Goal: Information Seeking & Learning: Learn about a topic

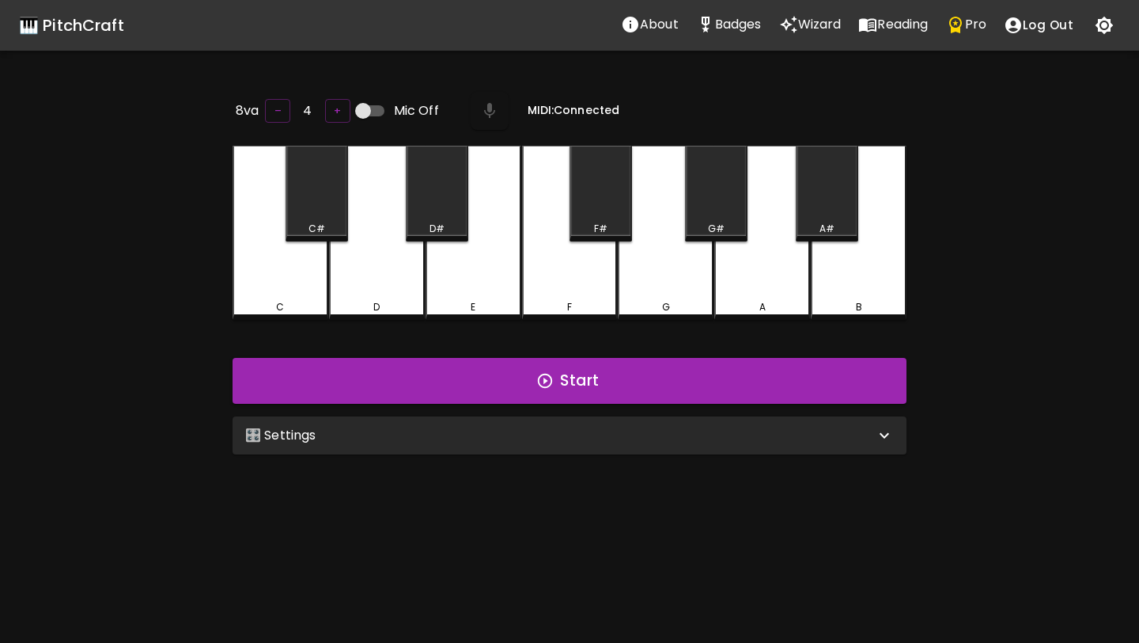
click at [85, 17] on div "🎹 PitchCraft" at bounding box center [71, 25] width 105 height 25
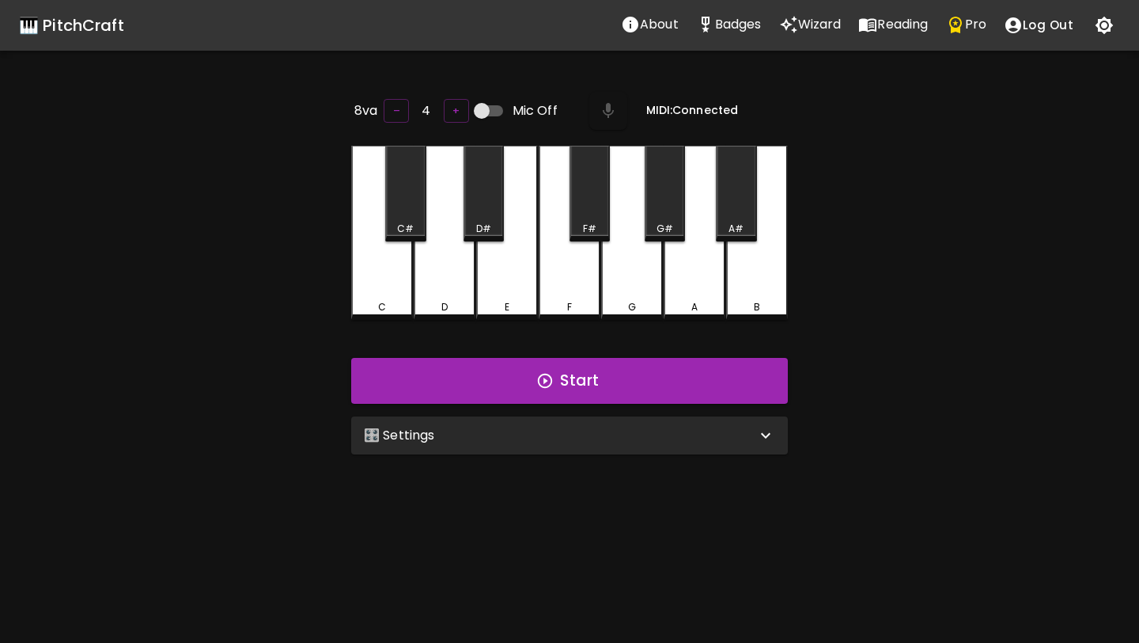
click at [946, 32] on button "Pro" at bounding box center [967, 25] width 58 height 32
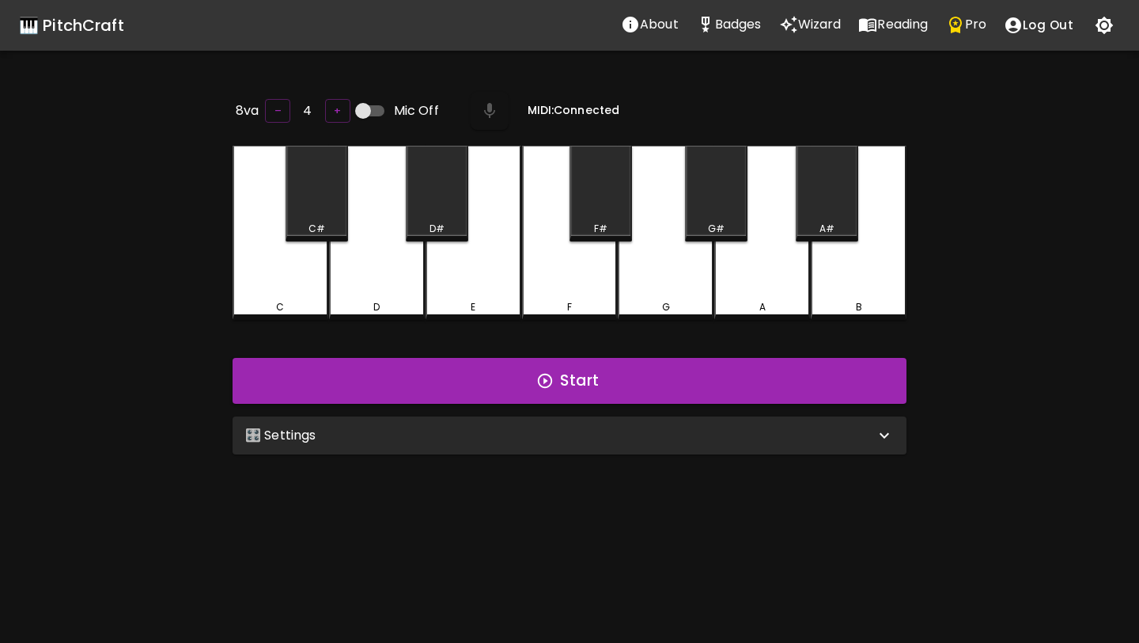
click at [53, 21] on div "🎹 PitchCraft" at bounding box center [71, 25] width 105 height 25
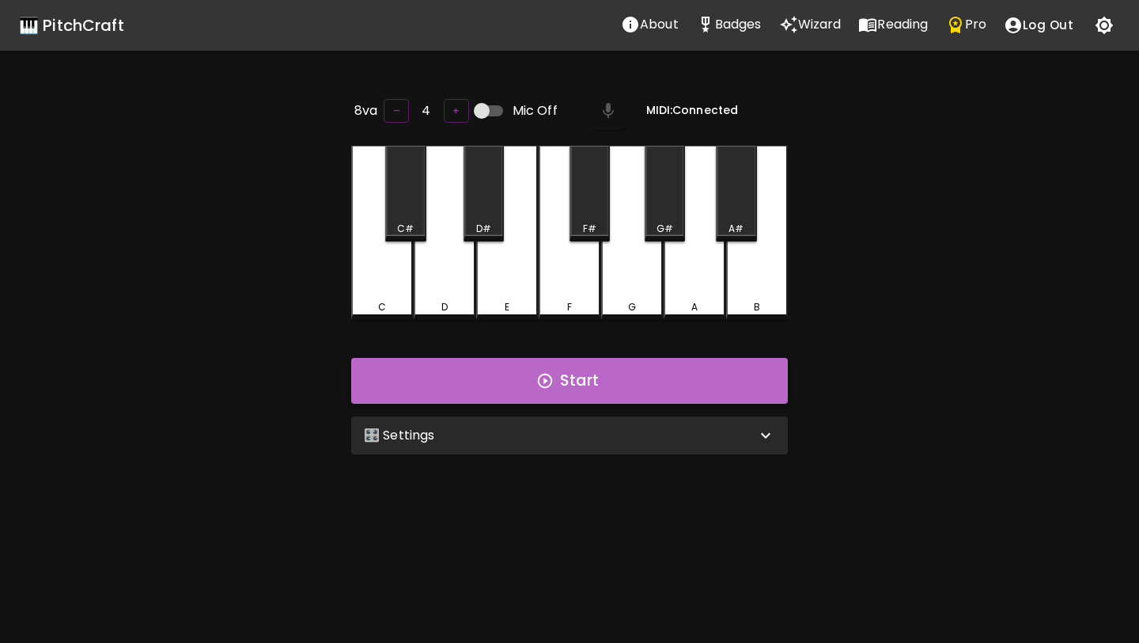
click at [613, 373] on button "Start" at bounding box center [569, 381] width 437 height 46
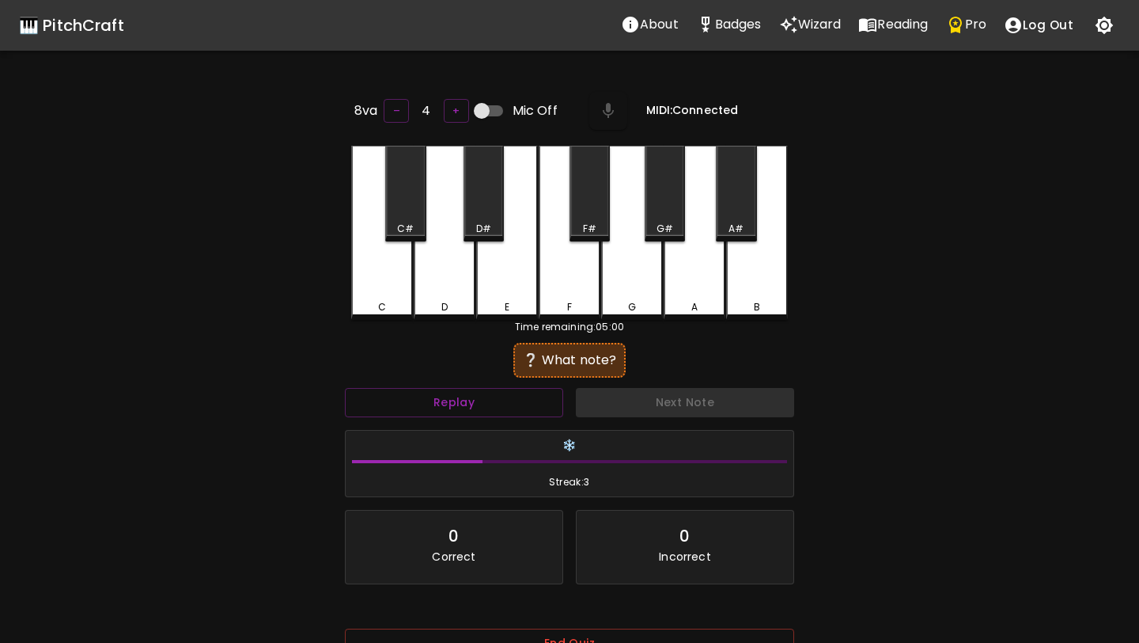
click at [486, 112] on input "Mic Off" at bounding box center [482, 111] width 90 height 30
checkbox input "true"
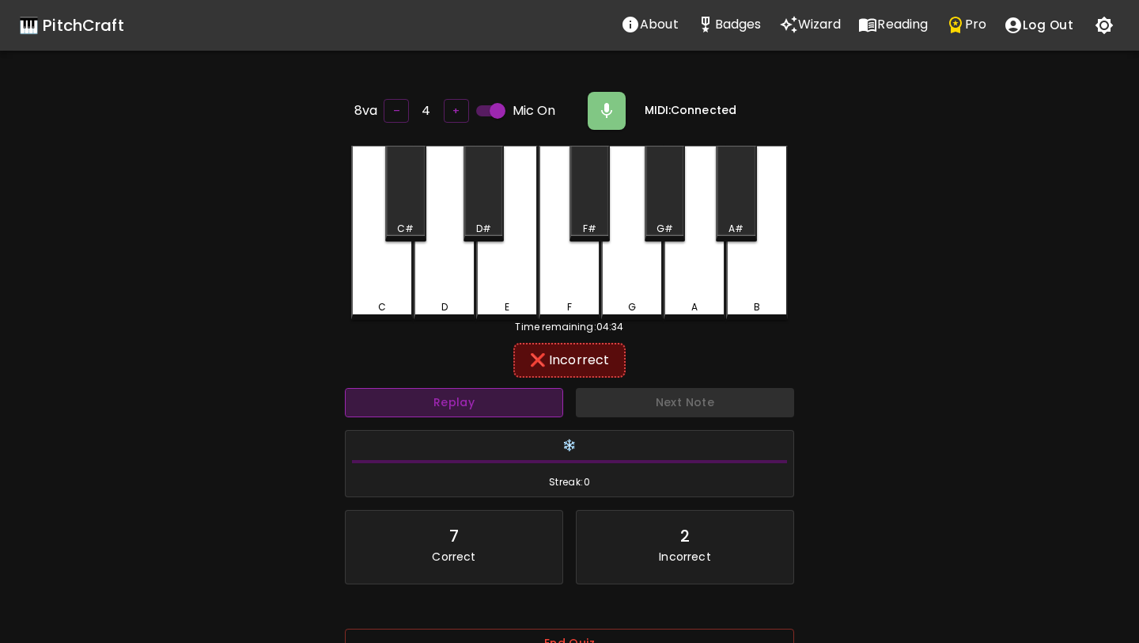
click at [527, 399] on button "Replay" at bounding box center [454, 402] width 218 height 29
click at [527, 396] on button "Replay" at bounding box center [454, 402] width 218 height 29
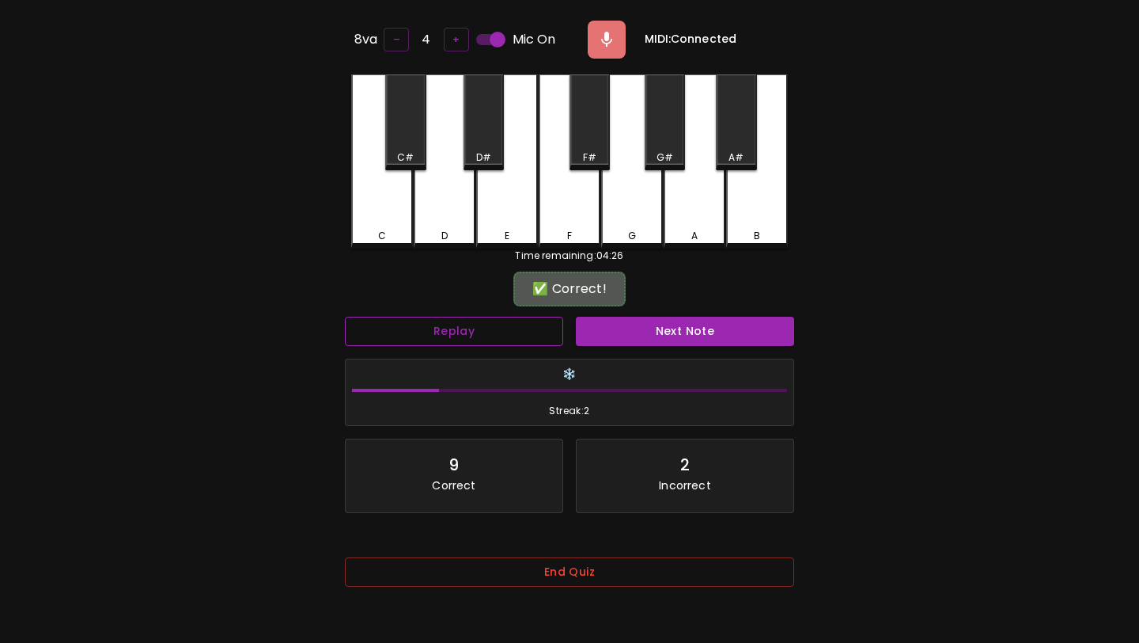
scroll to position [158, 0]
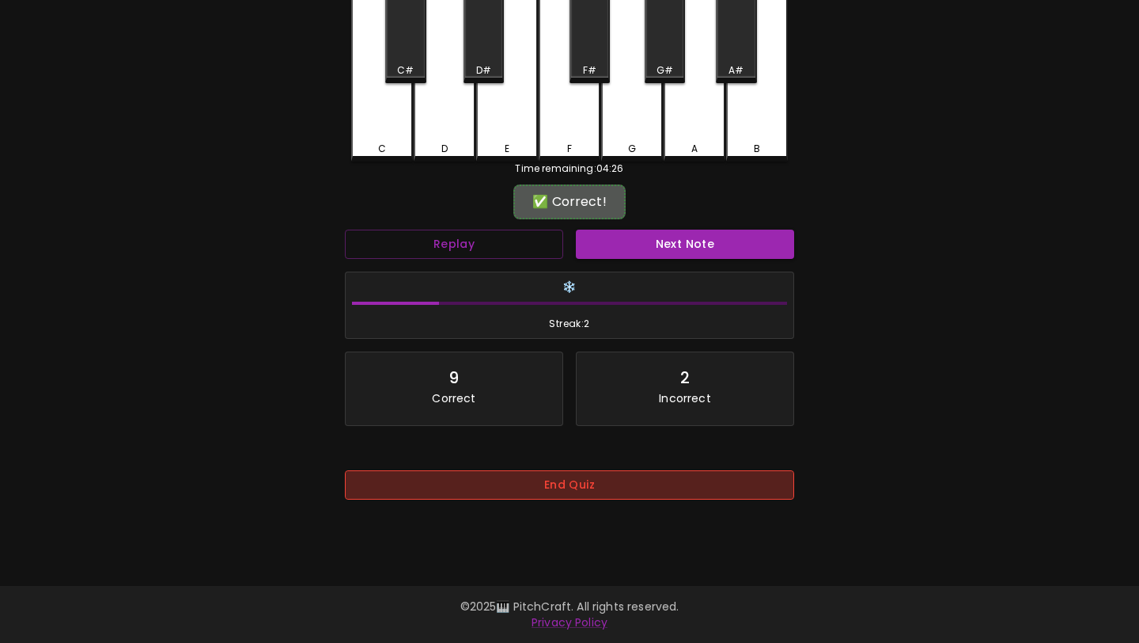
click at [512, 498] on button "End Quiz" at bounding box center [569, 484] width 449 height 29
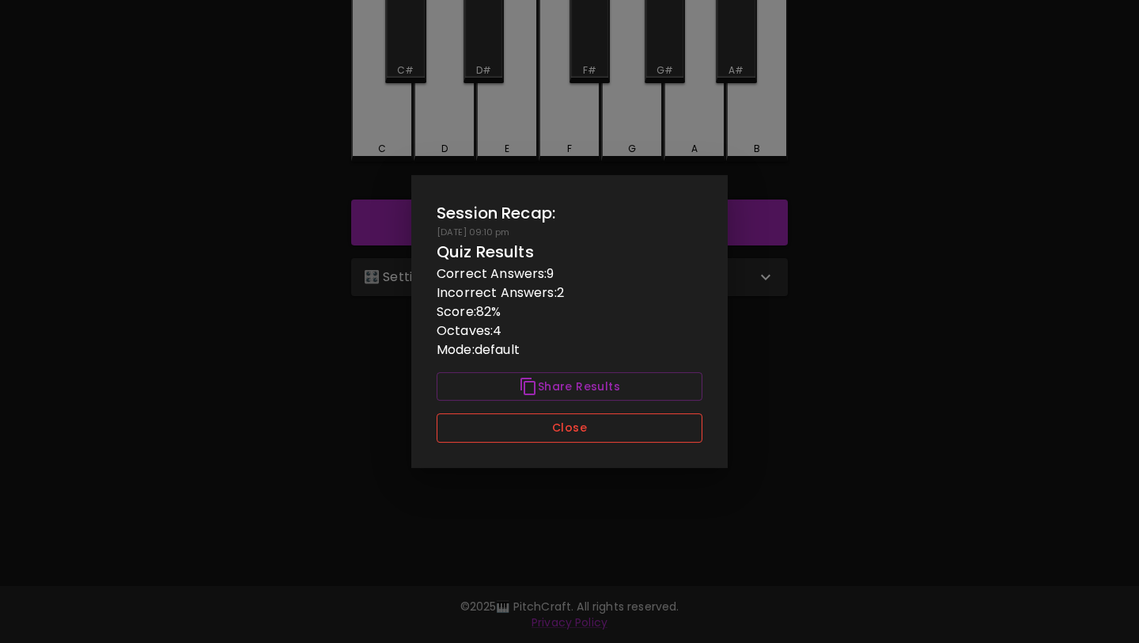
click at [552, 426] on button "Close" at bounding box center [570, 427] width 266 height 29
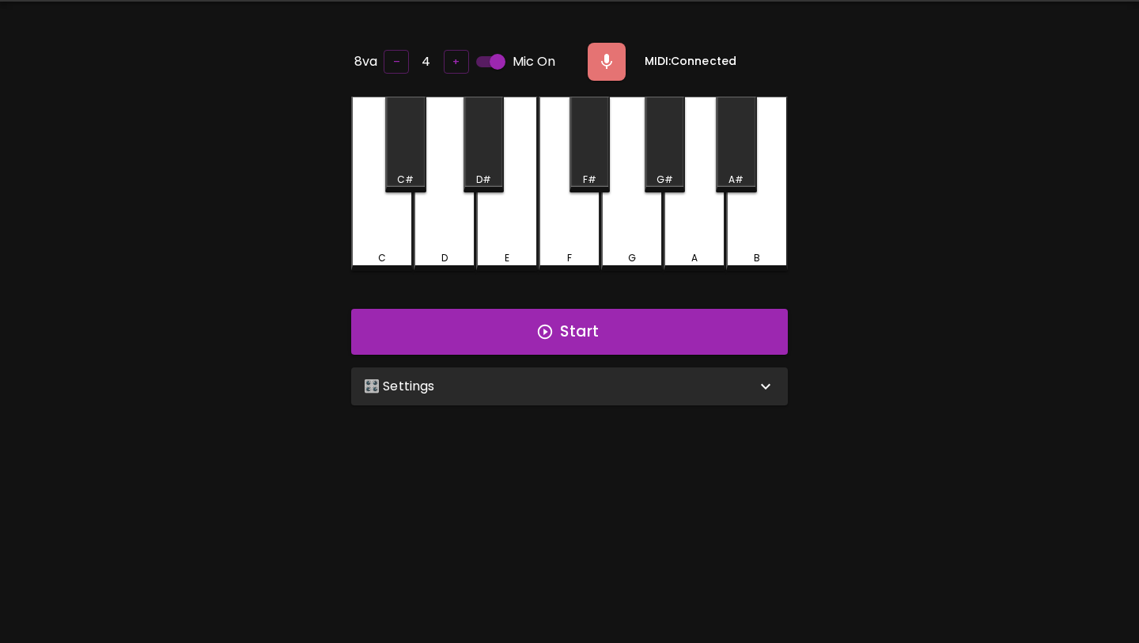
scroll to position [0, 0]
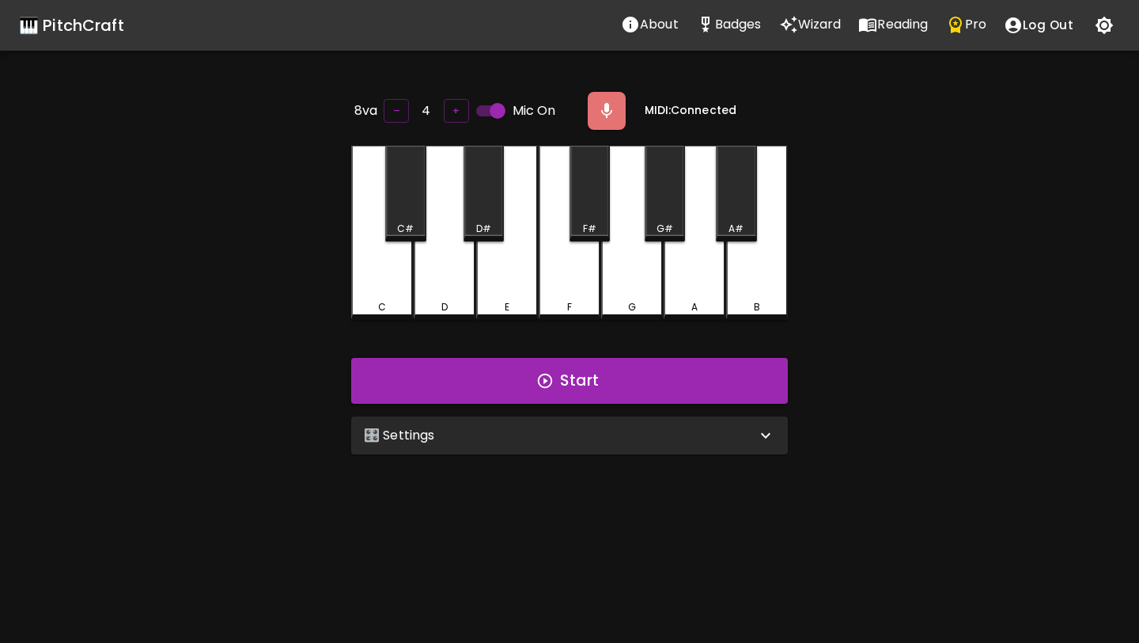
click at [981, 33] on p "Pro" at bounding box center [975, 24] width 21 height 19
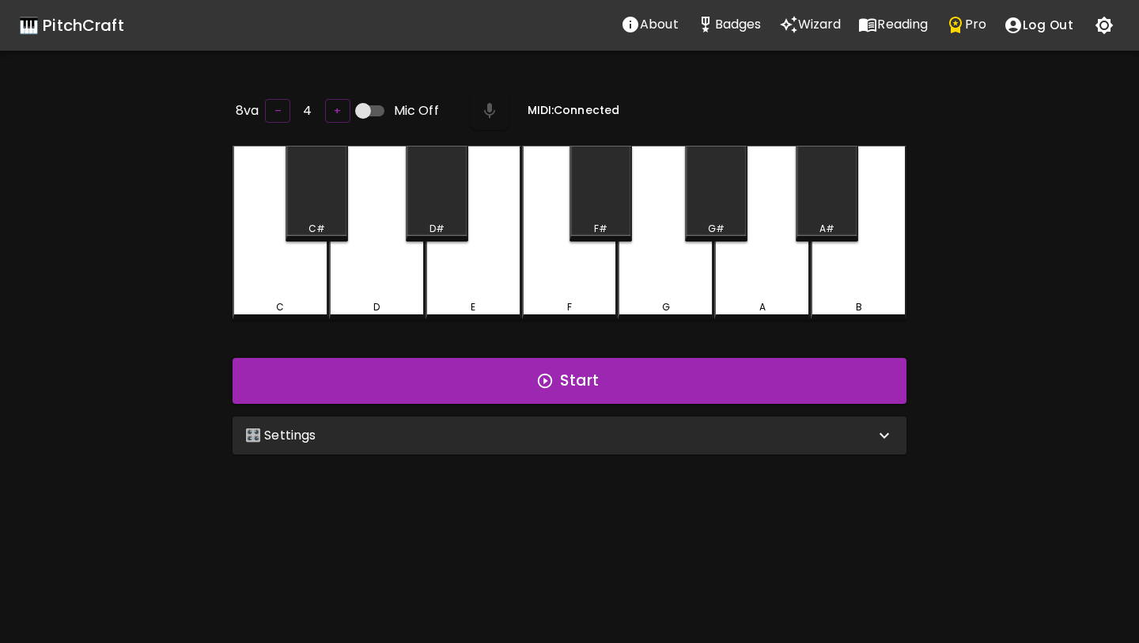
click at [364, 106] on input "Mic Off" at bounding box center [363, 111] width 90 height 30
checkbox input "true"
click at [465, 444] on div "🎛️ Settings" at bounding box center [570, 435] width 674 height 38
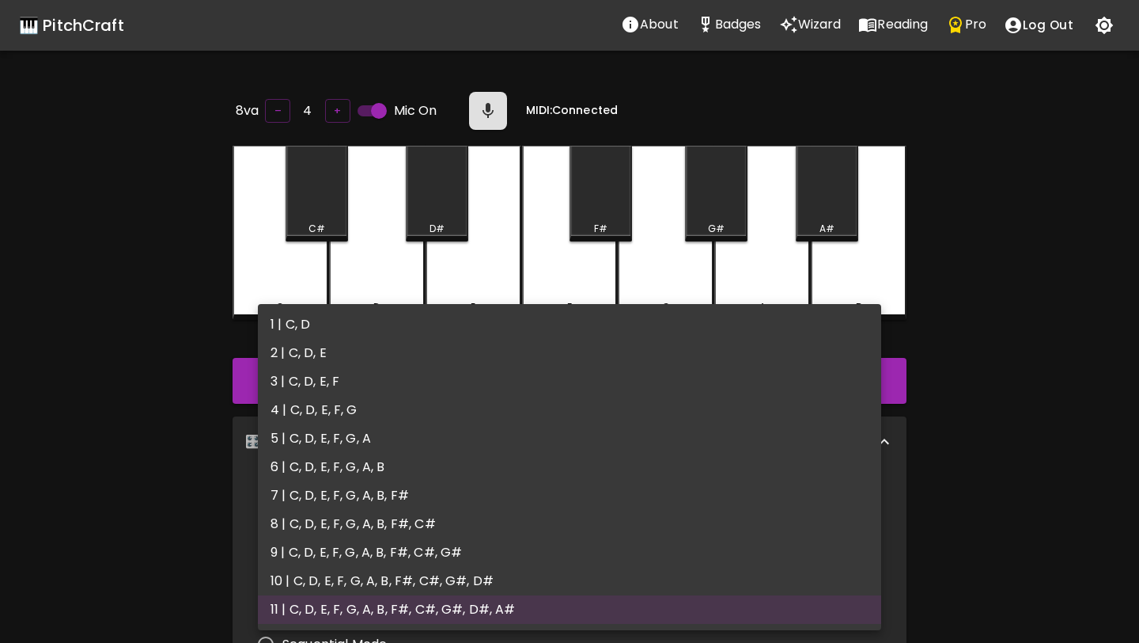
click at [450, 488] on body "🎹 PitchCraft About Badges Wizard Reading Pro Log Out 8va – 4 + Mic On MIDI: Con…" at bounding box center [569, 545] width 1139 height 1091
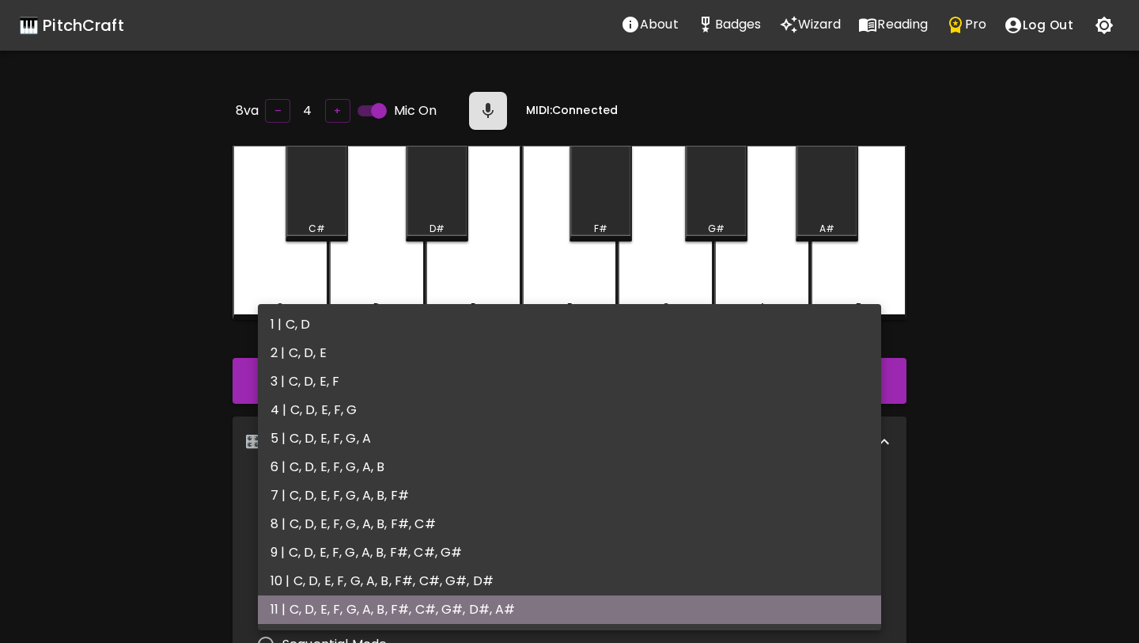
click at [417, 617] on li "11 | C, D, E, F, G, A, B, F#, C#, G#, D#, A#" at bounding box center [570, 609] width 624 height 28
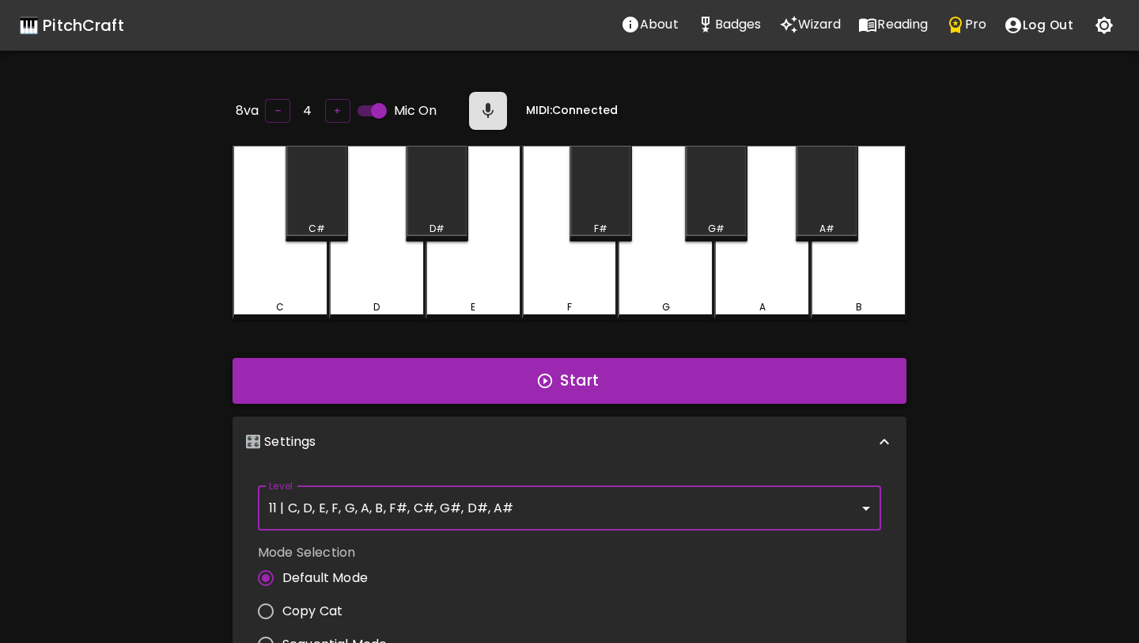
click at [497, 381] on button "Start" at bounding box center [570, 381] width 674 height 46
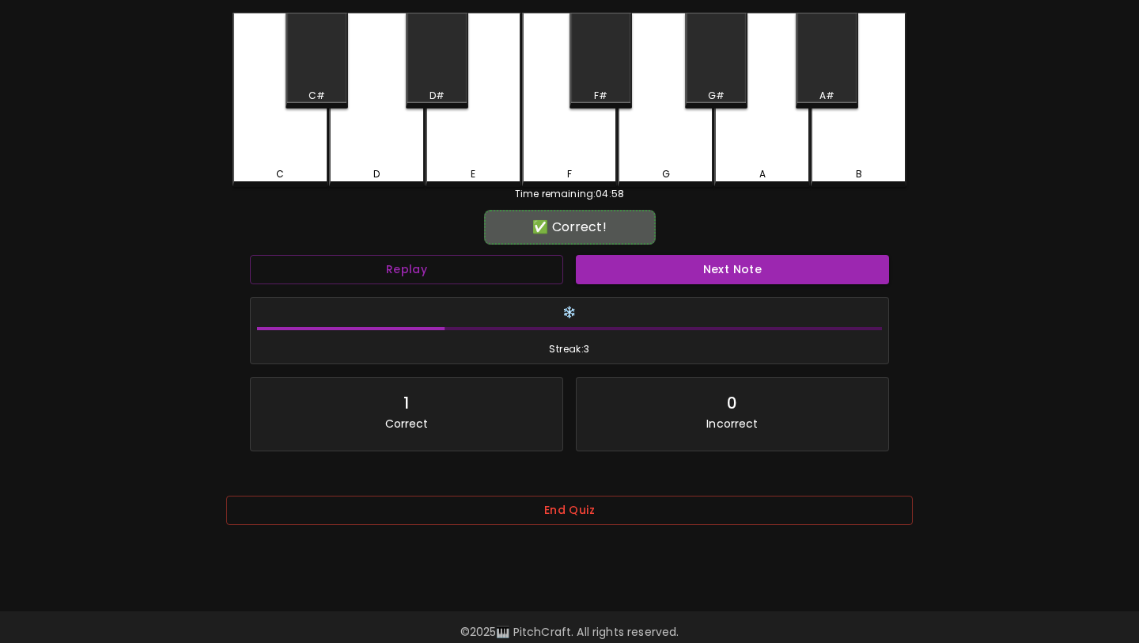
scroll to position [158, 0]
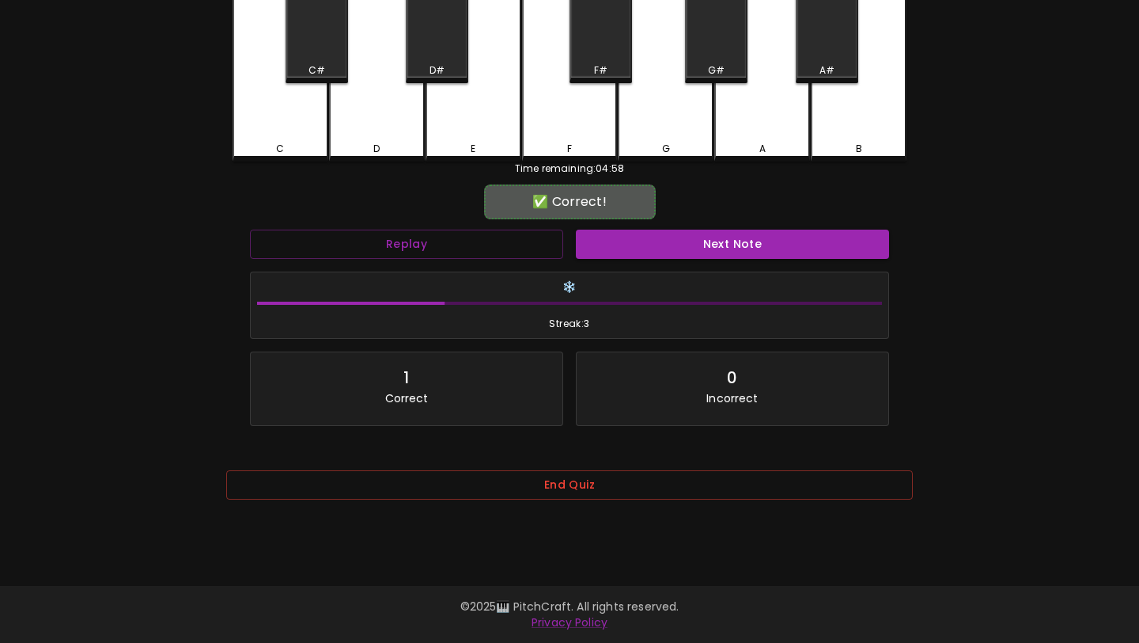
click at [571, 504] on div "End Quiz" at bounding box center [569, 495] width 687 height 51
click at [580, 481] on button "End Quiz" at bounding box center [569, 484] width 687 height 29
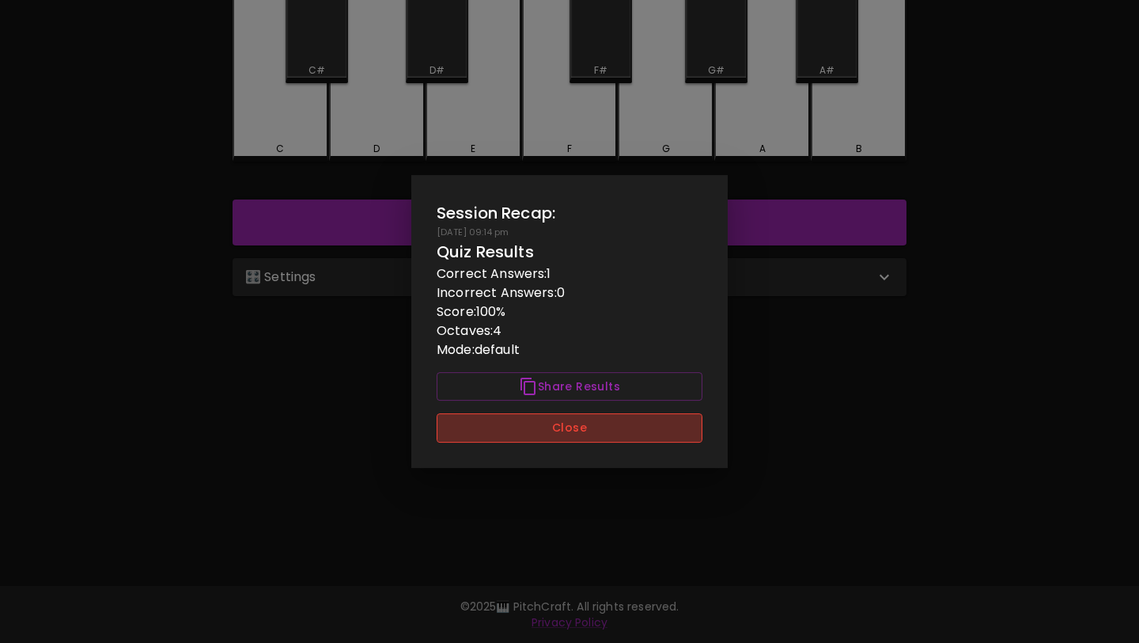
click at [586, 430] on button "Close" at bounding box center [570, 427] width 266 height 29
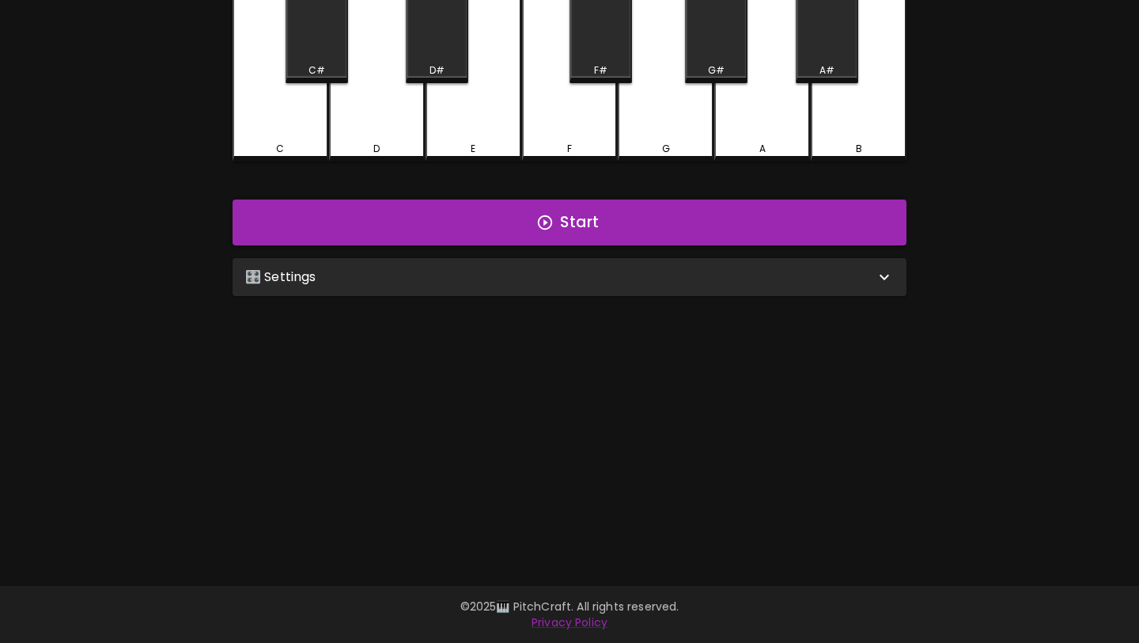
click at [586, 290] on div "🎛️ Settings" at bounding box center [570, 277] width 674 height 38
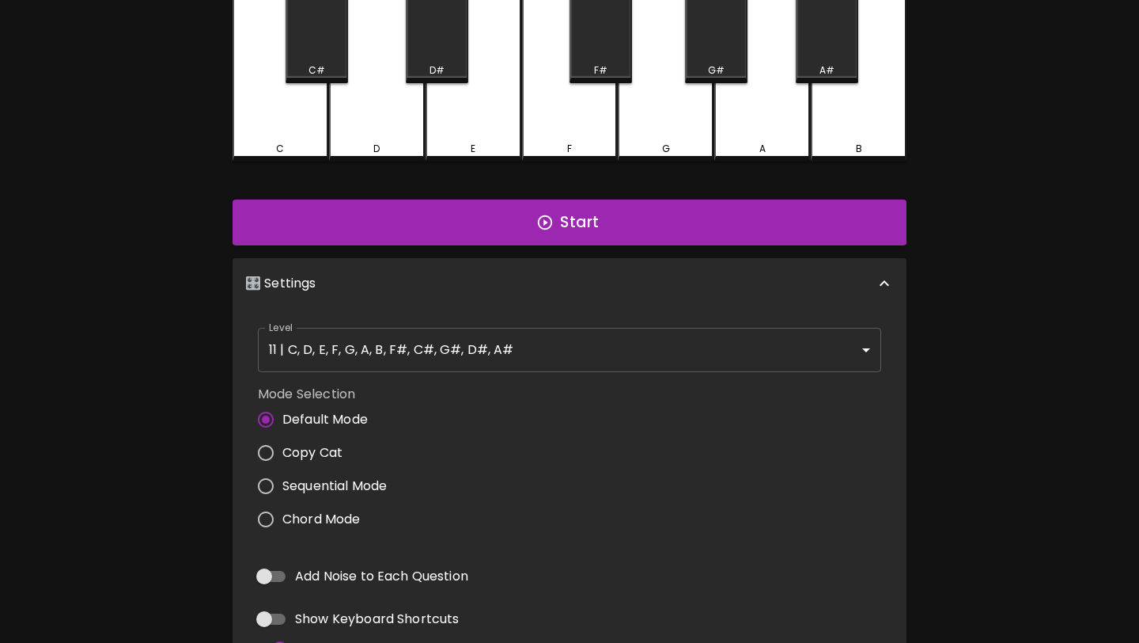
scroll to position [1, 0]
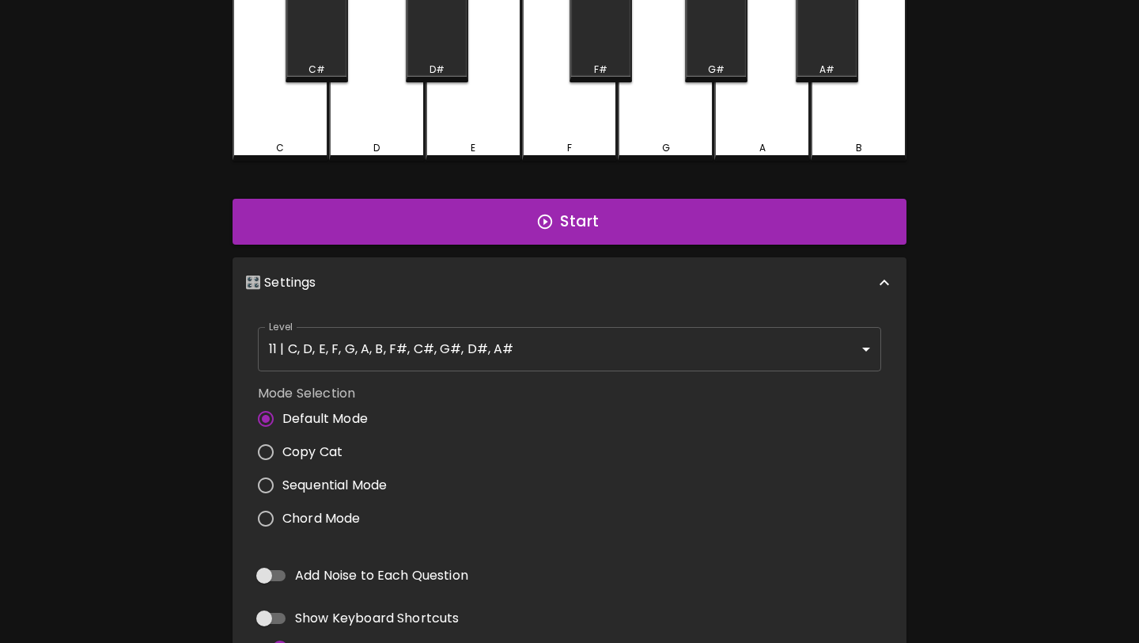
click at [276, 569] on input "Add Noise to Each Question" at bounding box center [264, 575] width 90 height 30
checkbox input "true"
click at [345, 341] on body "🎹 PitchCraft About Badges Wizard Reading Pro Log Out 8va – 4 + Mic On MIDI: Con…" at bounding box center [569, 387] width 1139 height 1091
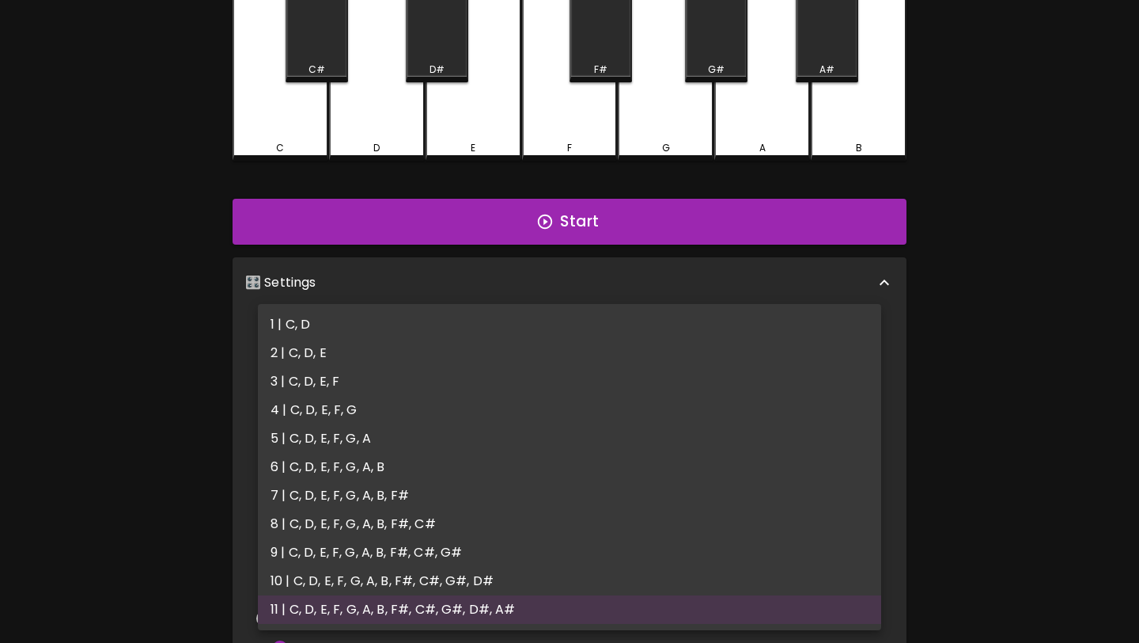
click at [334, 324] on li "1 | C, D" at bounding box center [570, 324] width 624 height 28
type input "1"
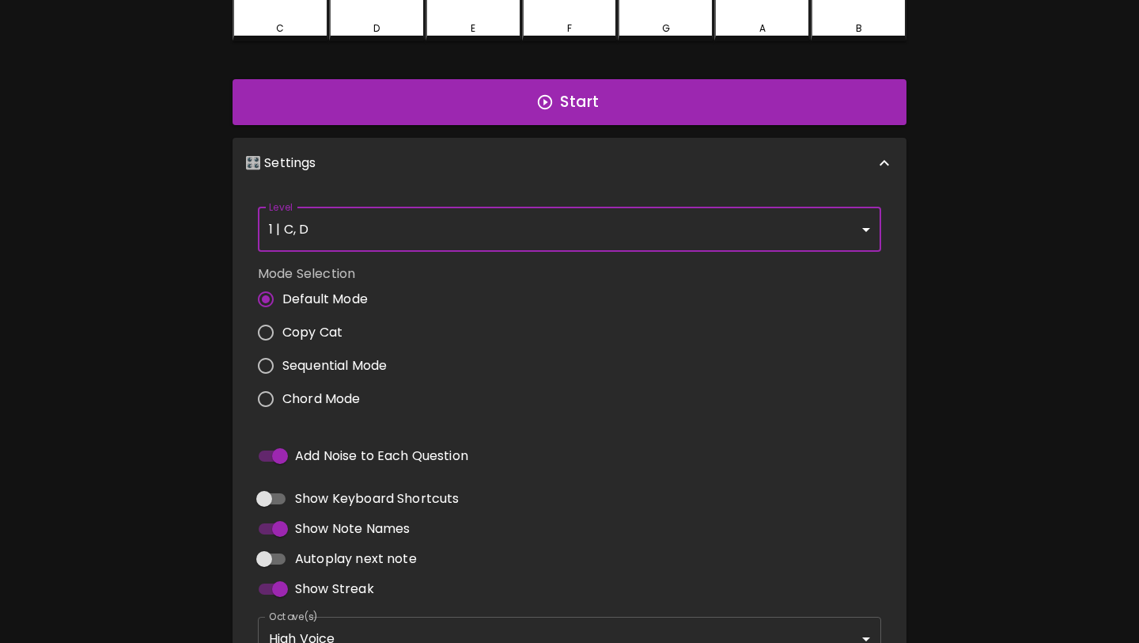
scroll to position [445, 0]
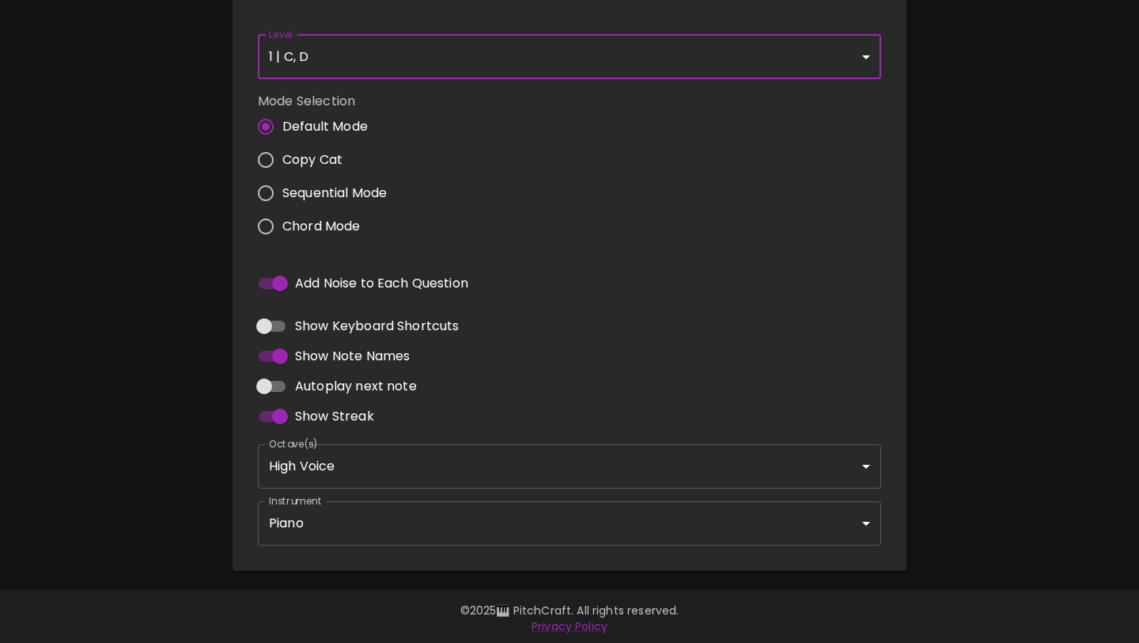
click at [395, 521] on body "🎹 PitchCraft About Badges Wizard Reading Pro Log Out 8va – 4 + Mic On MIDI: Con…" at bounding box center [569, 100] width 1139 height 1091
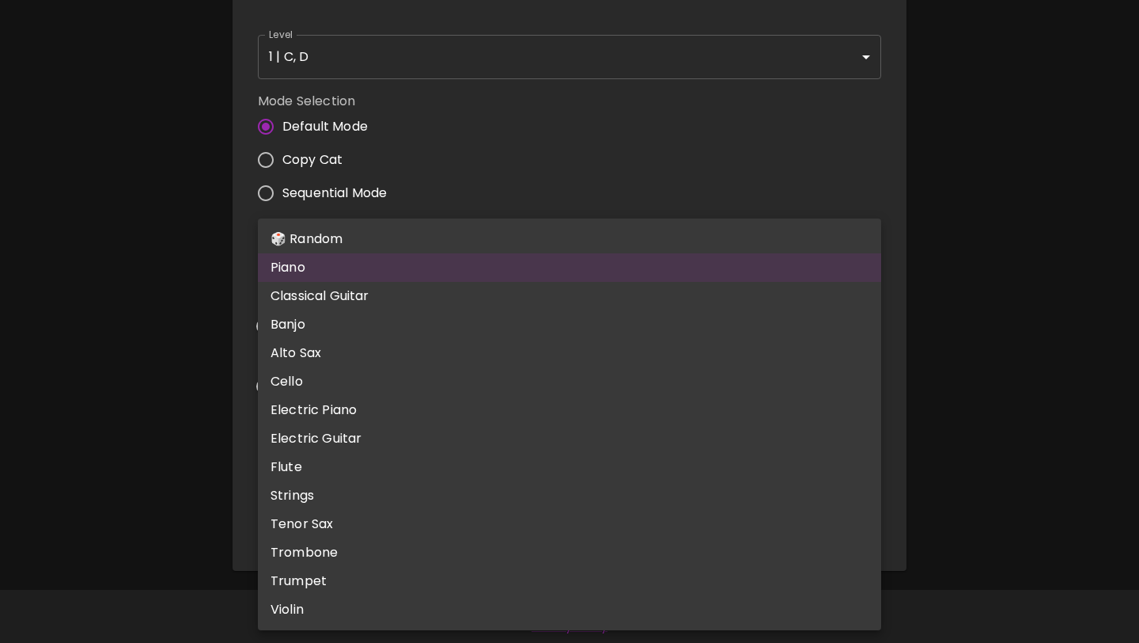
click at [368, 461] on li "Flute" at bounding box center [570, 467] width 624 height 28
type input "flute"
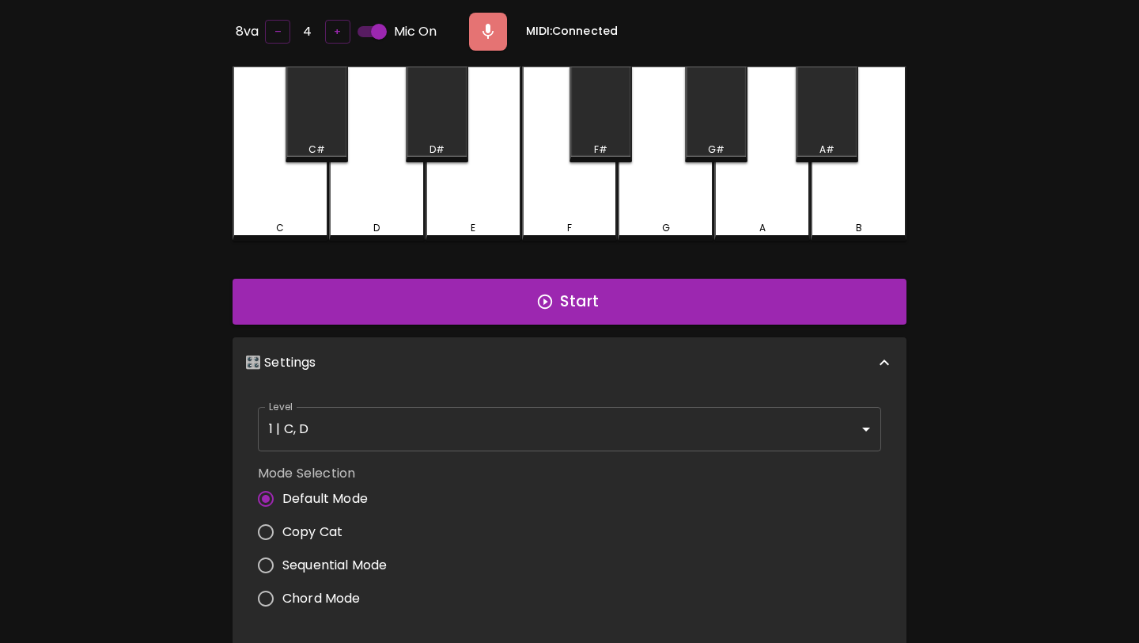
scroll to position [69, 0]
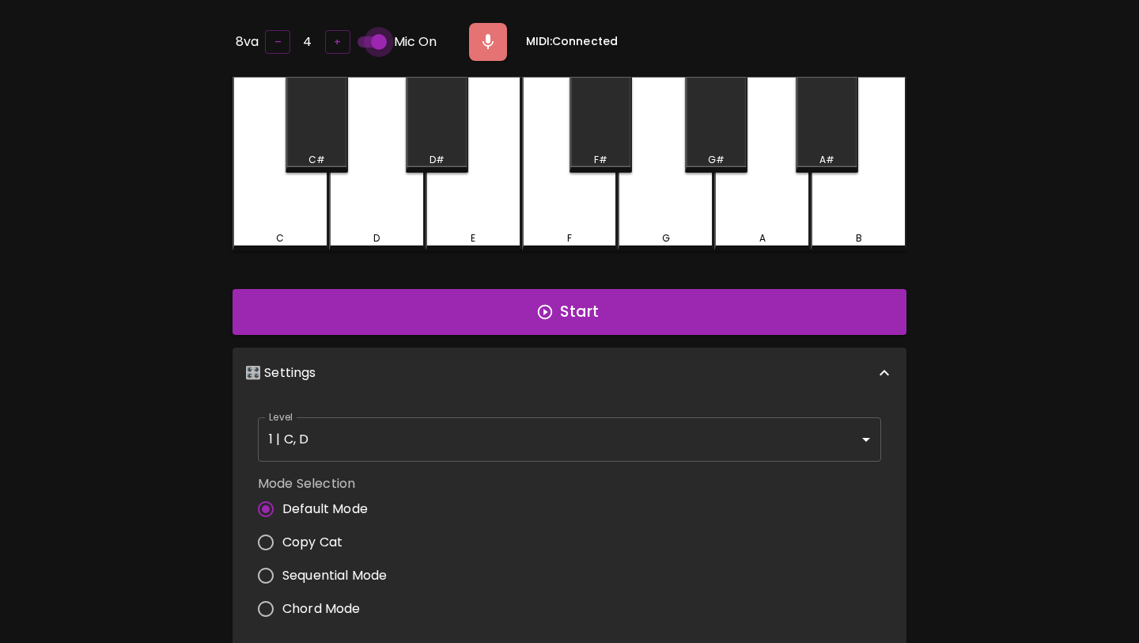
click at [373, 40] on input "Mic On" at bounding box center [379, 42] width 90 height 30
checkbox input "false"
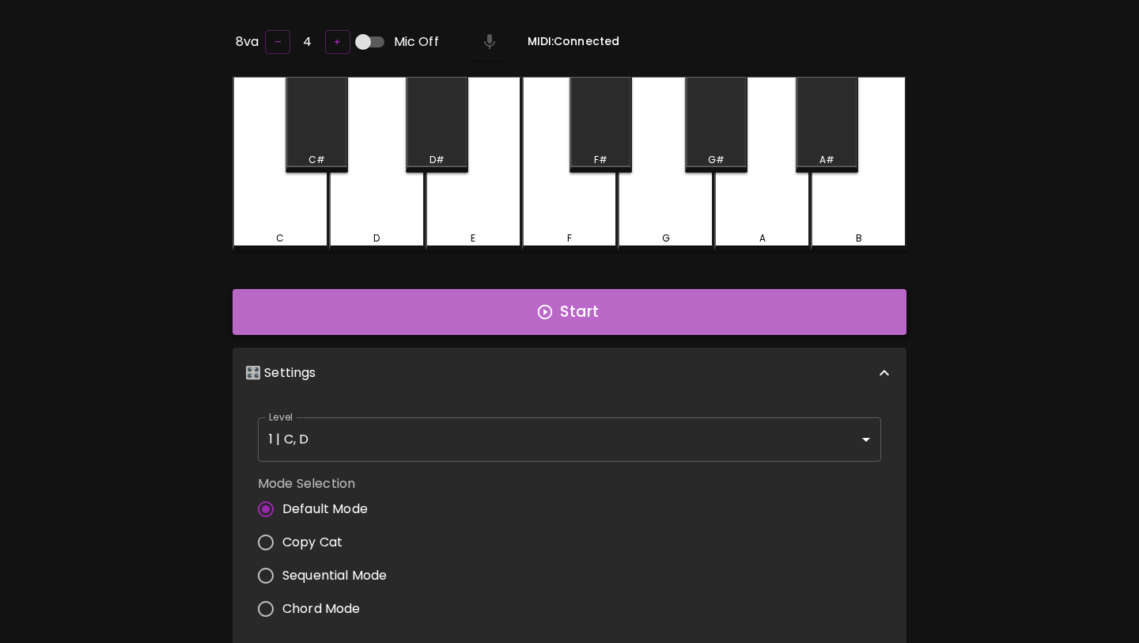
click at [462, 327] on button "Start" at bounding box center [570, 312] width 674 height 46
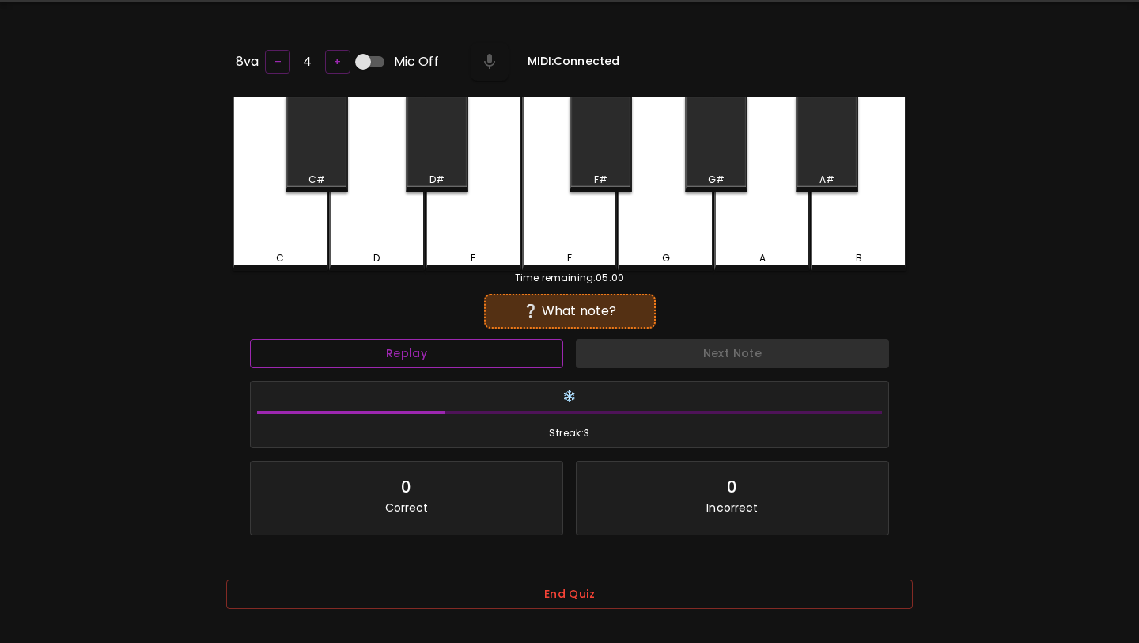
scroll to position [25, 0]
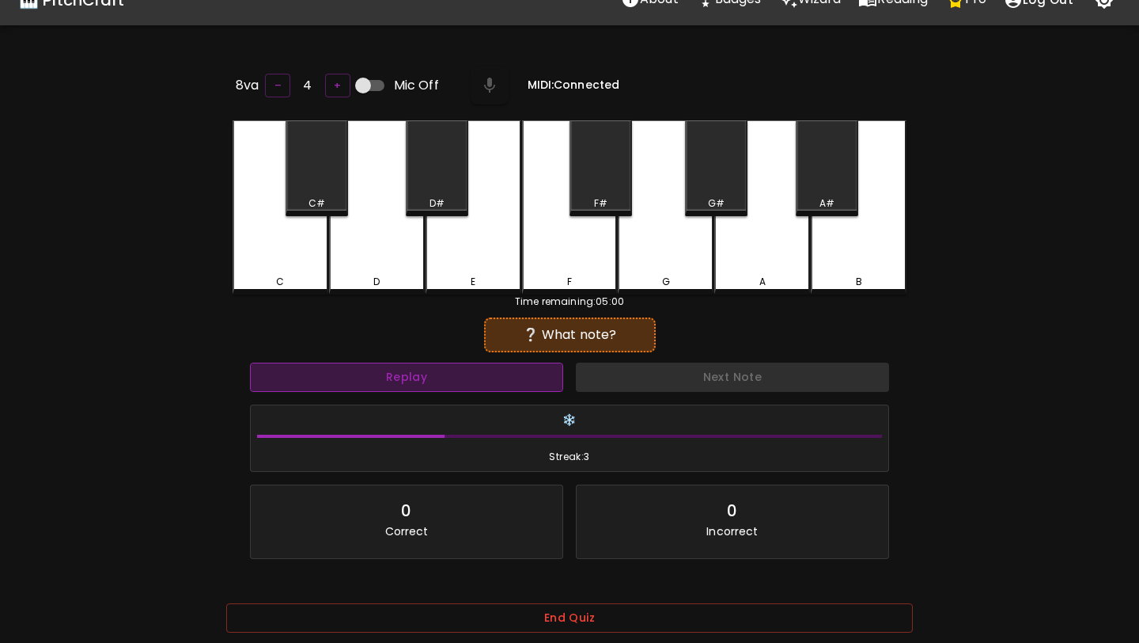
click at [442, 370] on button "Replay" at bounding box center [406, 376] width 313 height 29
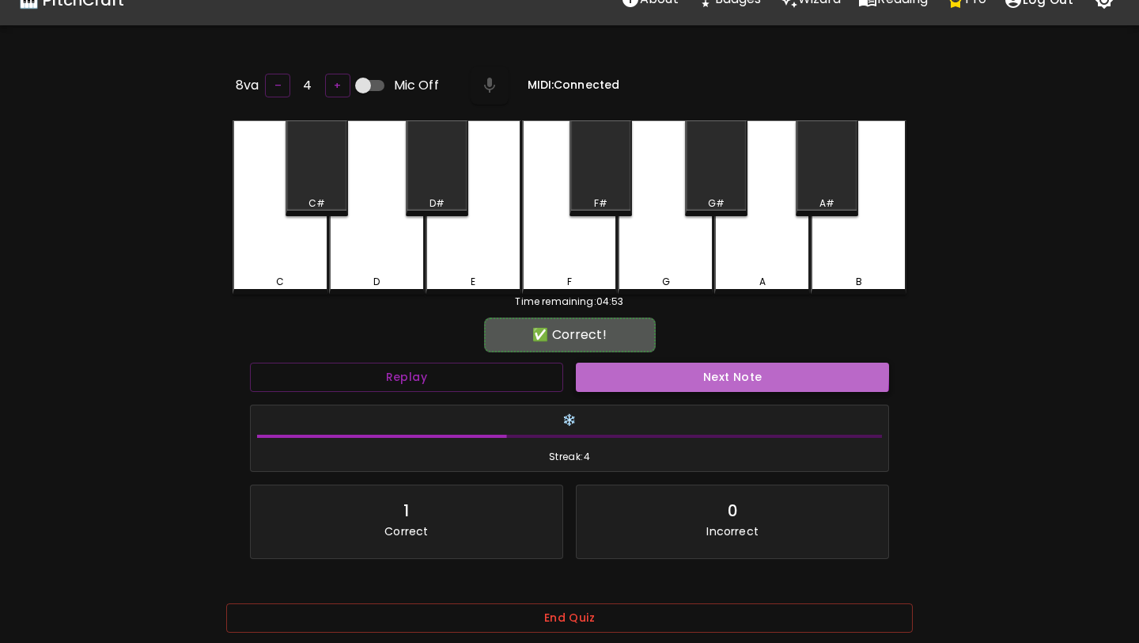
click at [678, 367] on button "Next Note" at bounding box center [732, 376] width 313 height 29
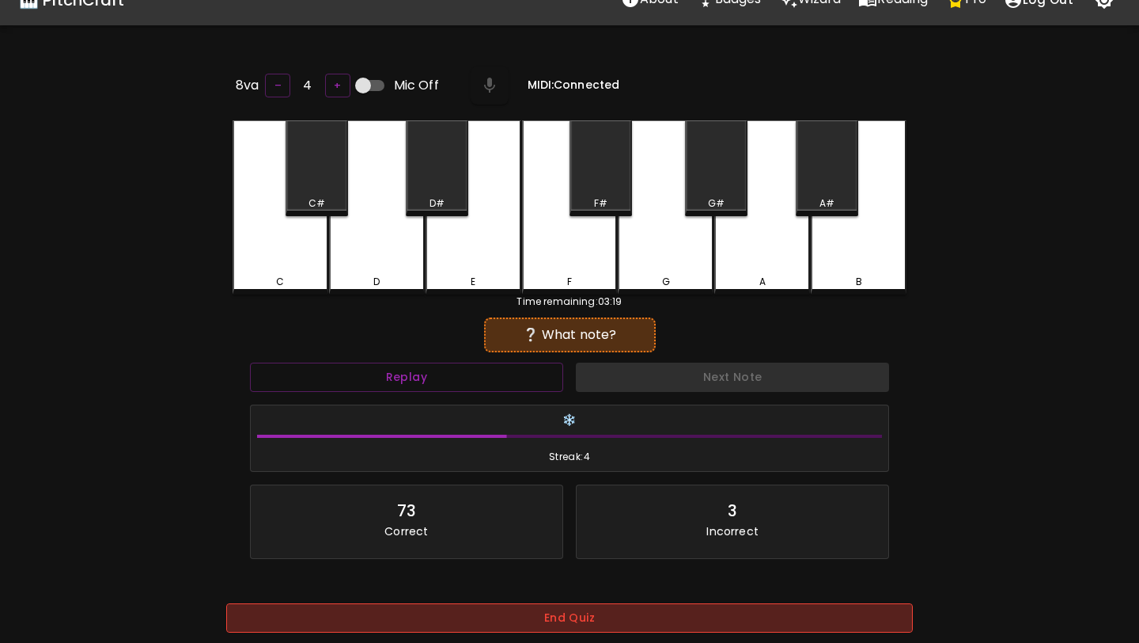
click at [661, 608] on button "End Quiz" at bounding box center [569, 617] width 687 height 29
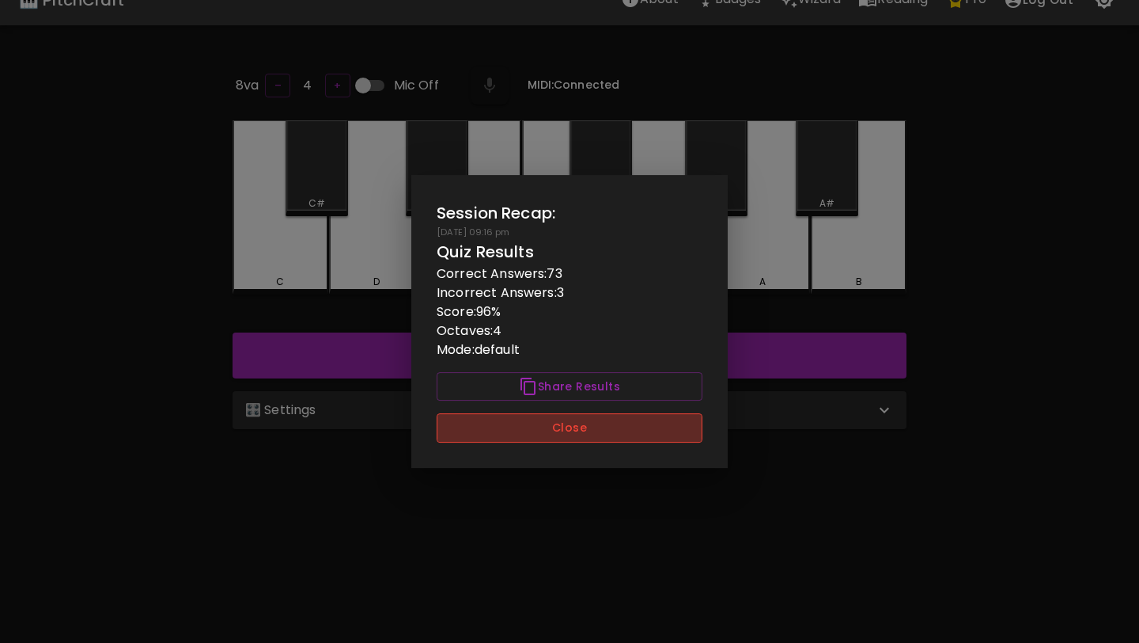
click at [630, 430] on button "Close" at bounding box center [570, 427] width 266 height 29
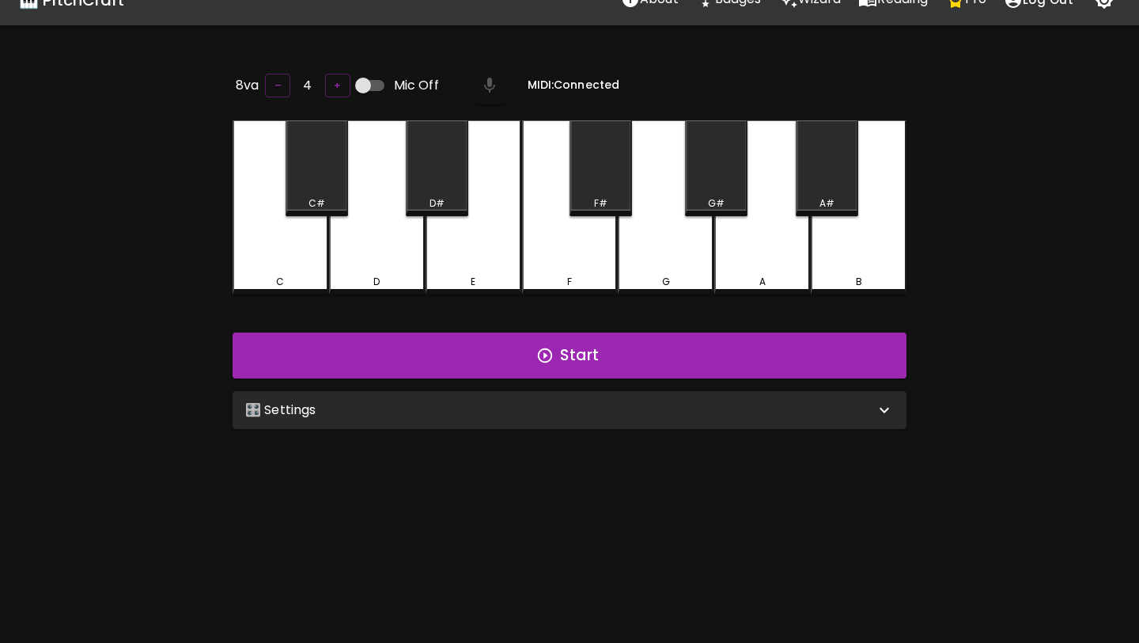
click at [639, 408] on div "🎛️ Settings" at bounding box center [560, 409] width 630 height 19
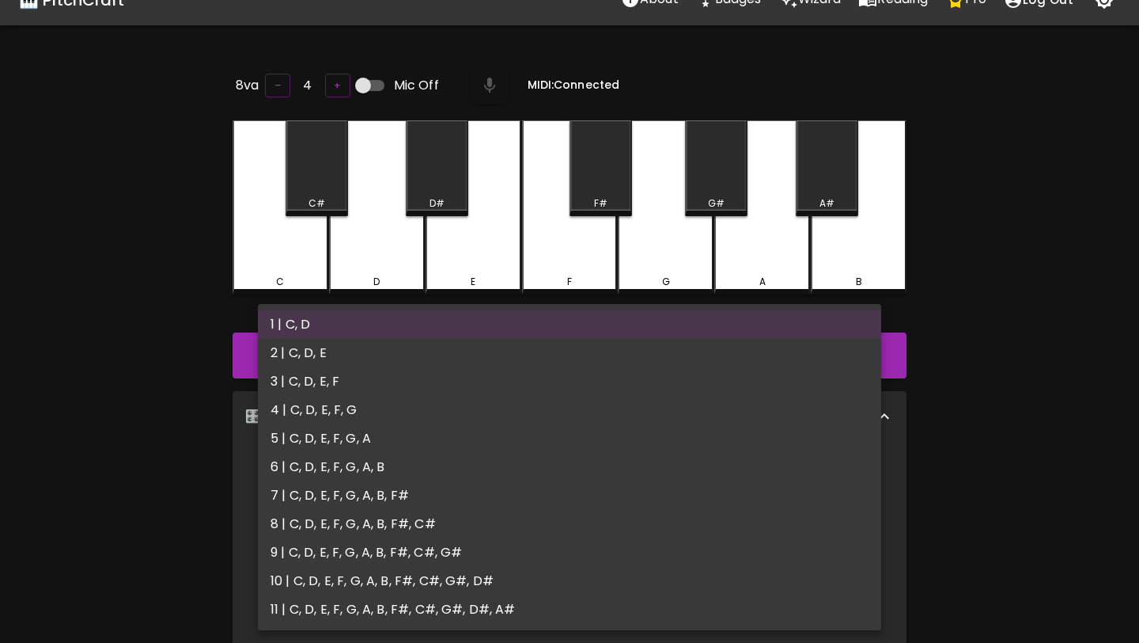
click at [472, 470] on body "🎹 PitchCraft About Badges Wizard Reading Pro Log Out 8va – 4 + Mic Off MIDI: Co…" at bounding box center [569, 520] width 1139 height 1091
click at [468, 359] on li "2 | C, D, E" at bounding box center [570, 353] width 624 height 28
type input "3"
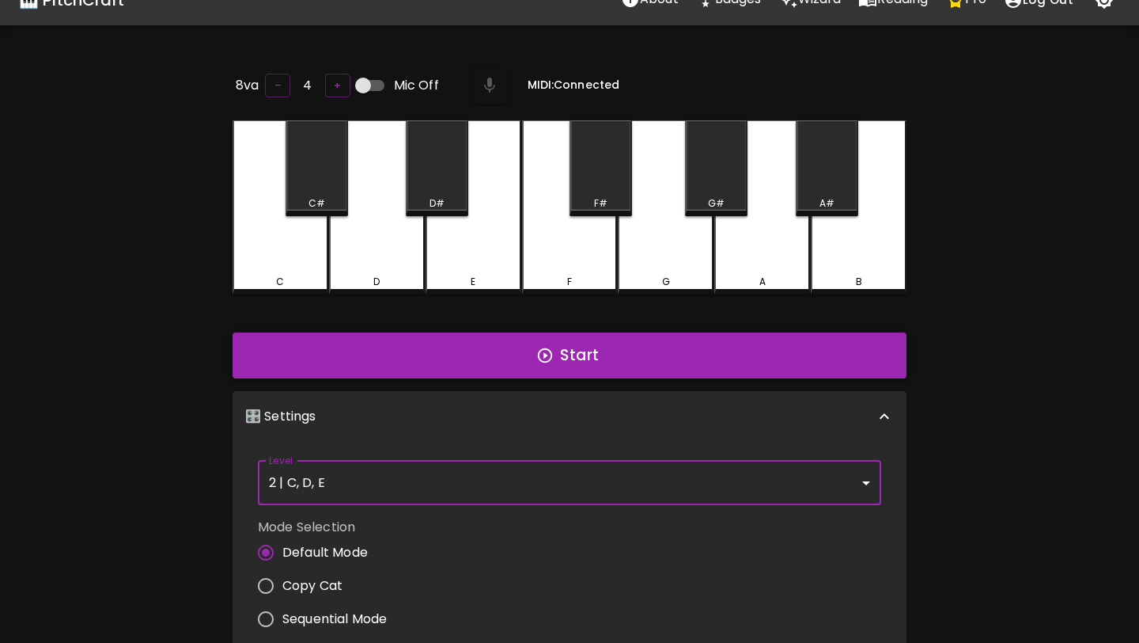
click at [476, 363] on button "Start" at bounding box center [570, 355] width 674 height 46
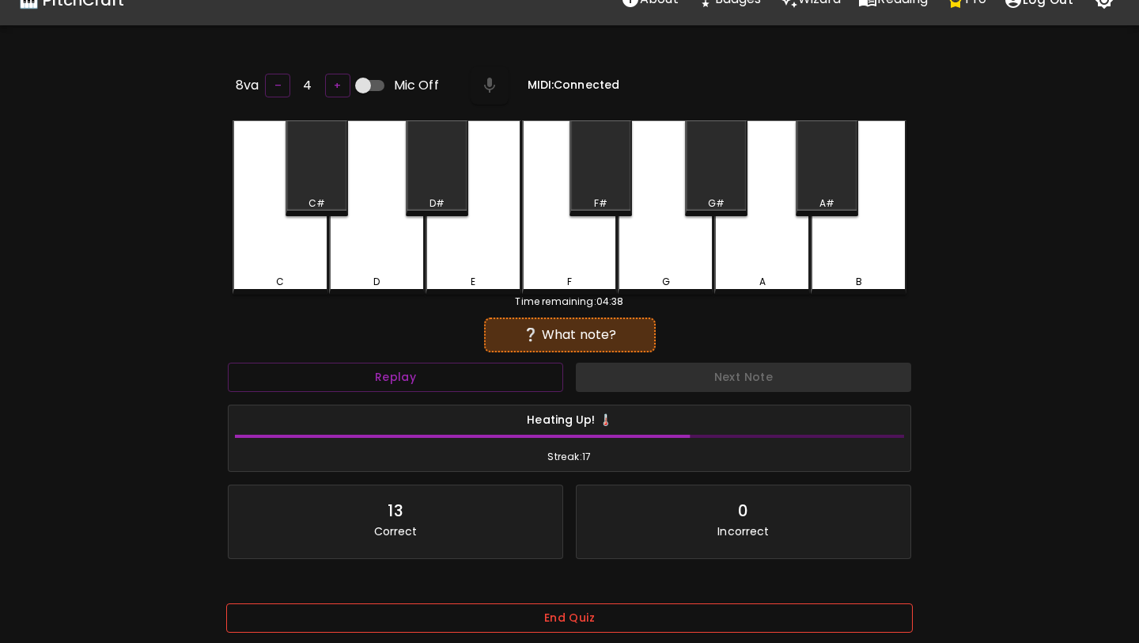
click at [461, 617] on button "End Quiz" at bounding box center [569, 617] width 687 height 29
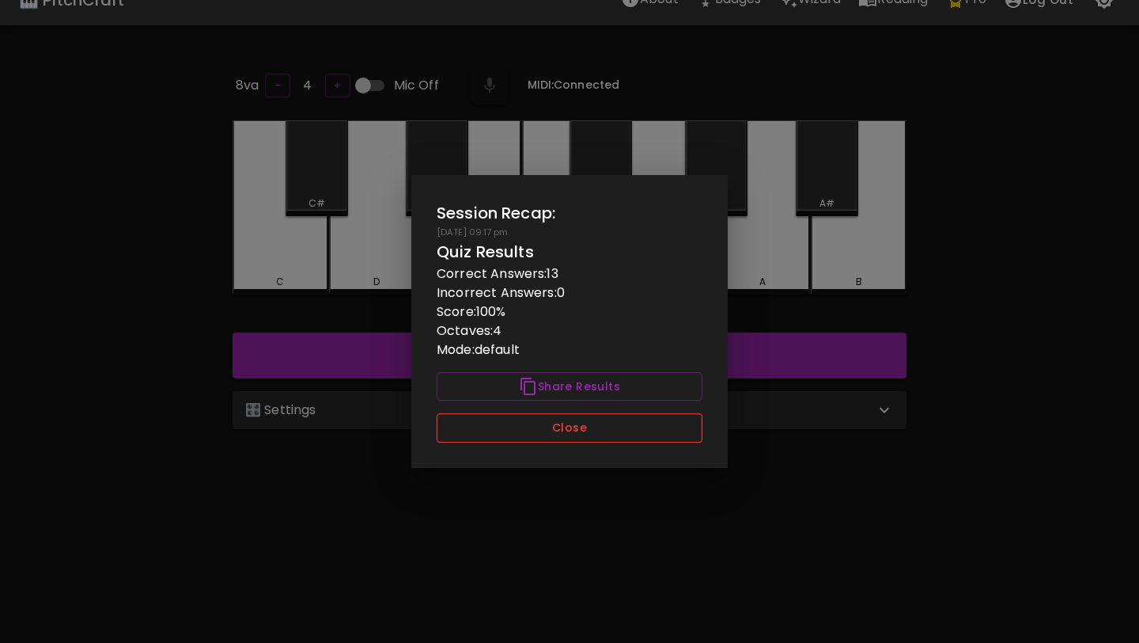
click at [499, 429] on button "Close" at bounding box center [570, 427] width 266 height 29
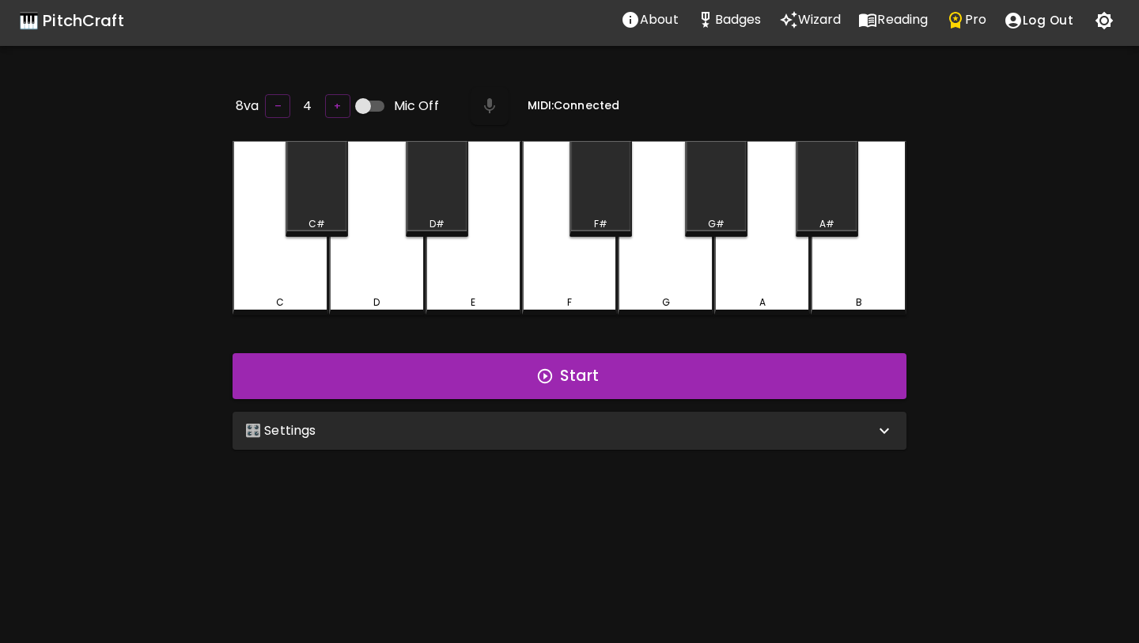
scroll to position [0, 0]
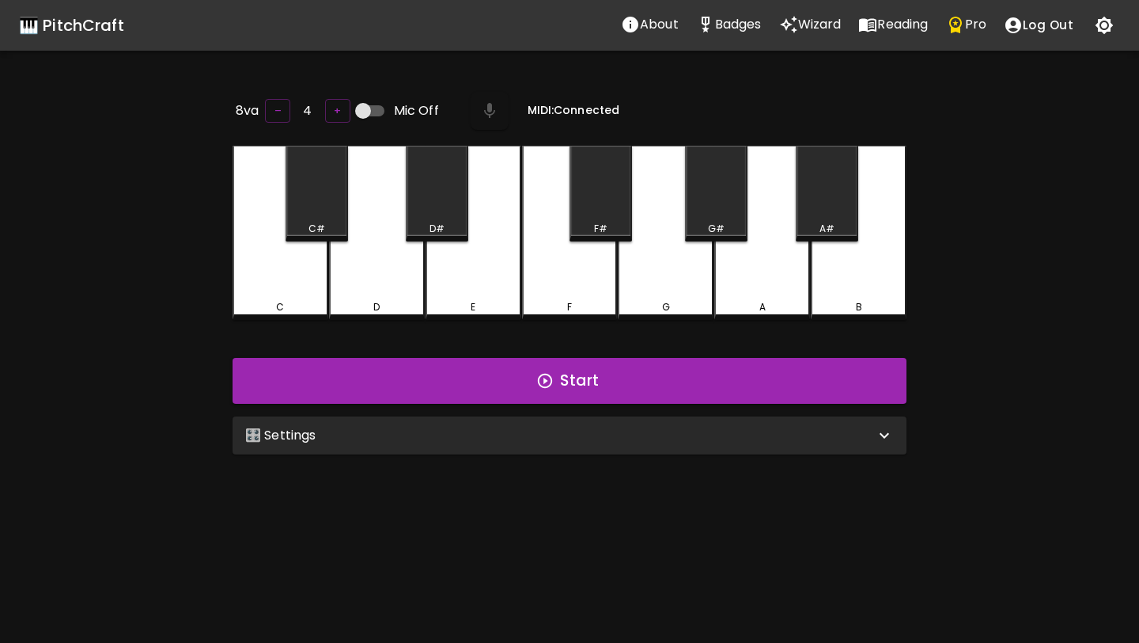
click at [962, 28] on icon "Pro" at bounding box center [956, 25] width 13 height 17
click at [520, 448] on div "🎛️ Settings" at bounding box center [570, 435] width 674 height 38
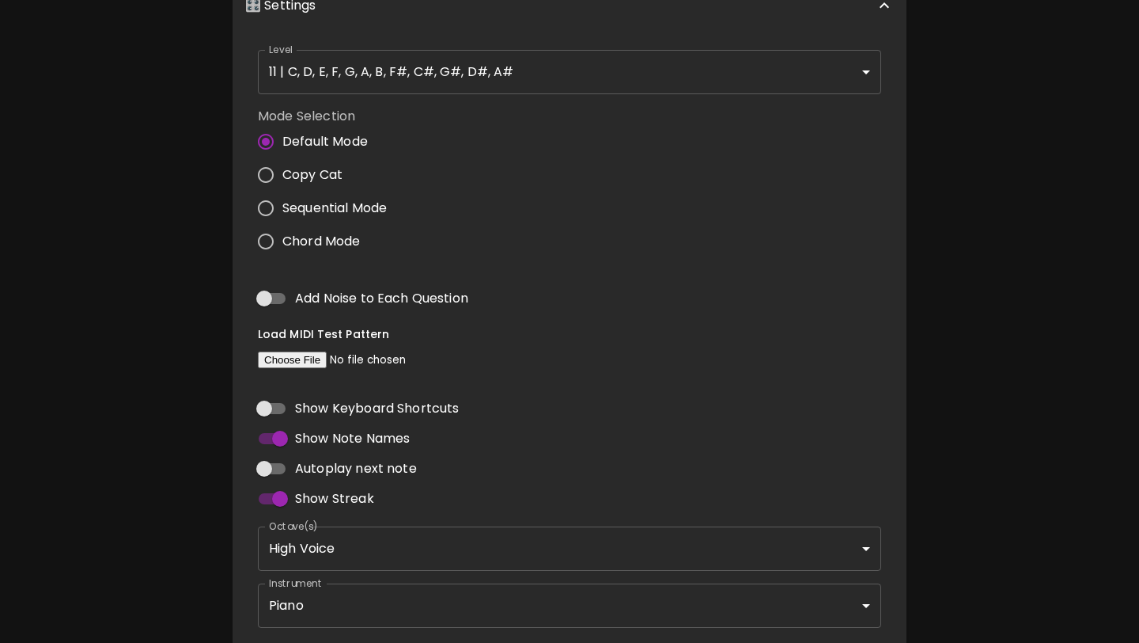
scroll to position [443, 0]
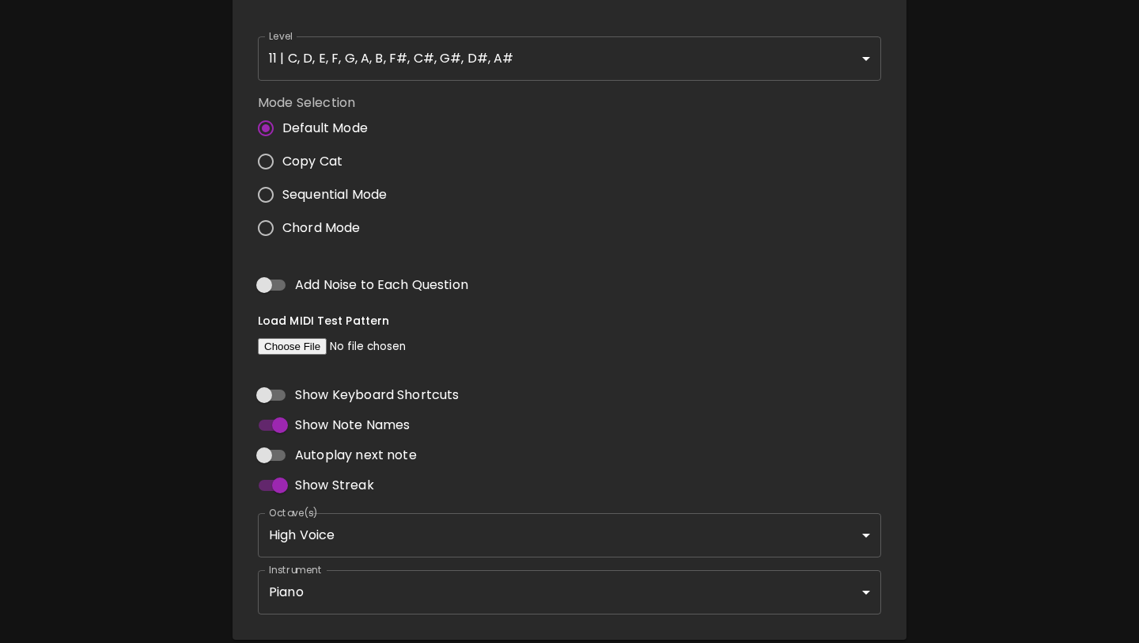
click at [312, 341] on input "file" at bounding box center [365, 346] width 215 height 17
type input "C:\fakepath\bwv988.mid"
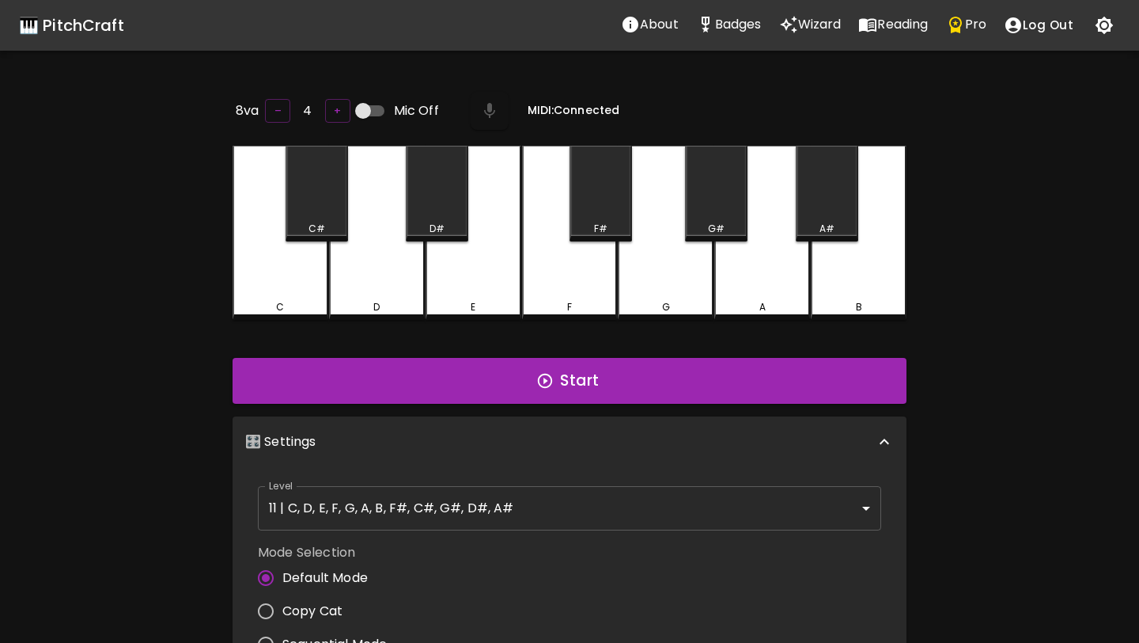
scroll to position [6, 0]
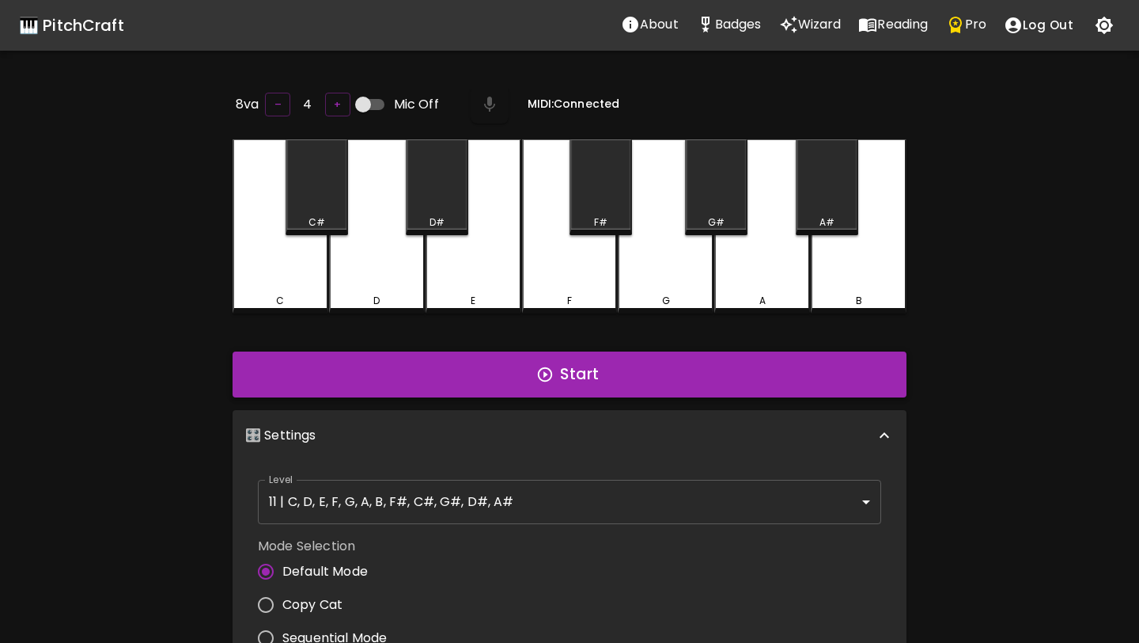
click at [371, 363] on button "Start" at bounding box center [570, 374] width 674 height 46
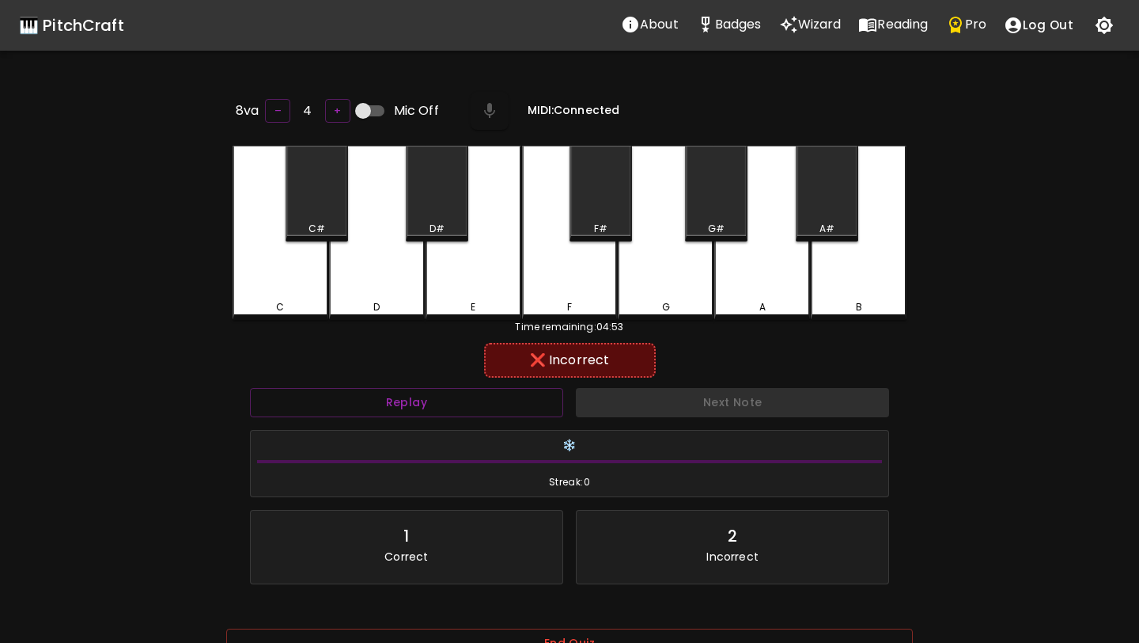
scroll to position [158, 0]
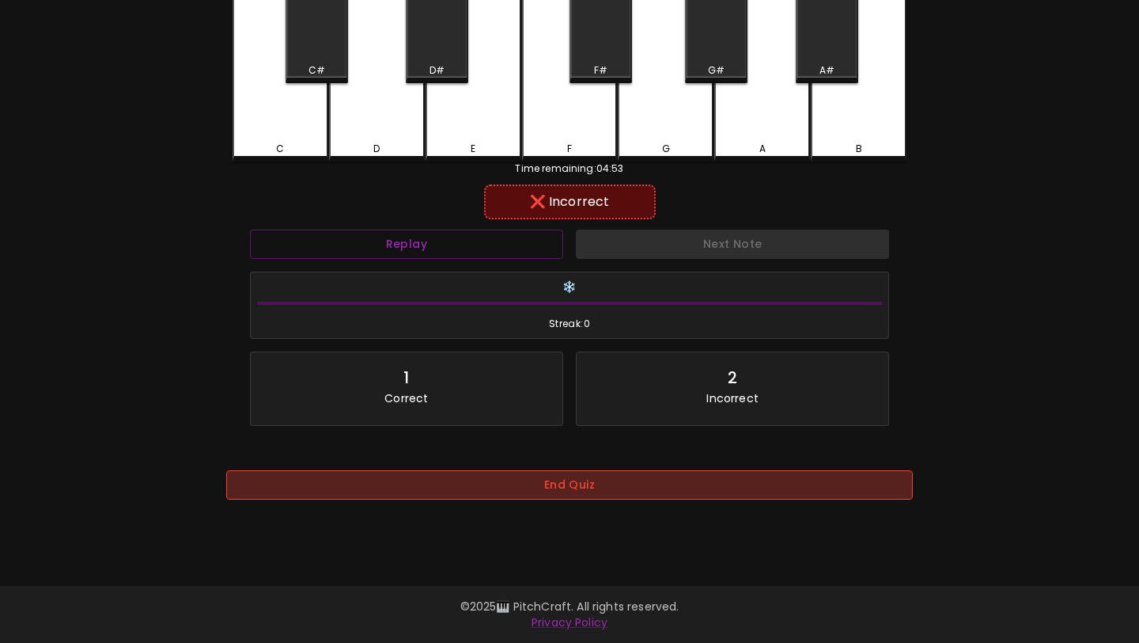
click at [408, 491] on button "End Quiz" at bounding box center [569, 484] width 687 height 29
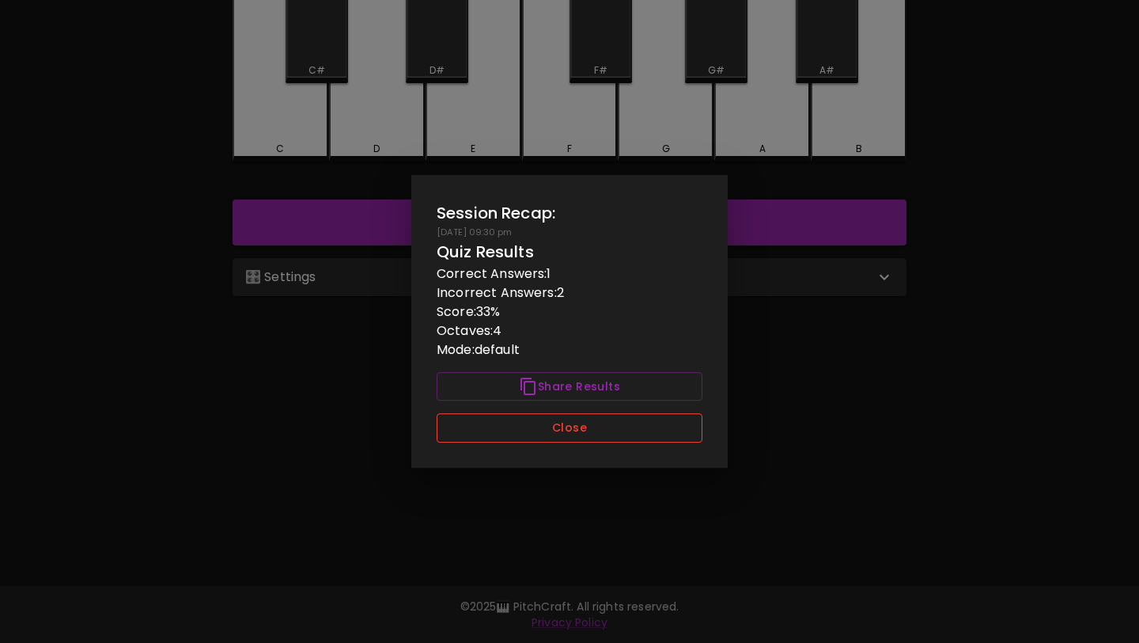
click at [476, 430] on button "Close" at bounding box center [570, 427] width 266 height 29
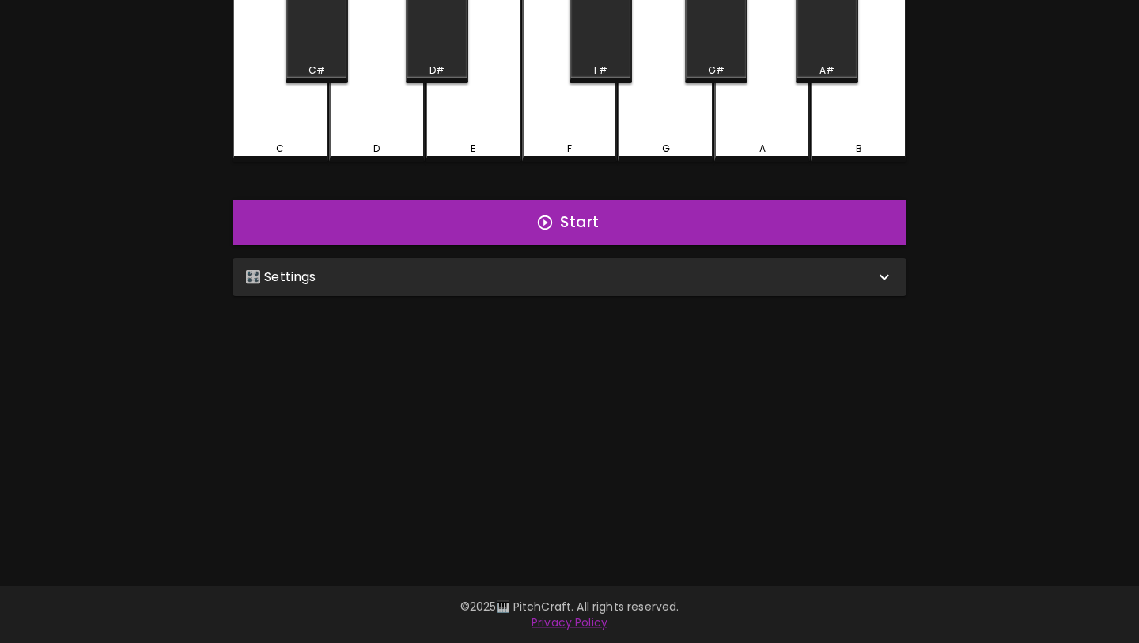
click at [497, 280] on div "🎛️ Settings" at bounding box center [560, 276] width 630 height 19
click at [495, 275] on div "🎛️ Settings" at bounding box center [560, 276] width 630 height 19
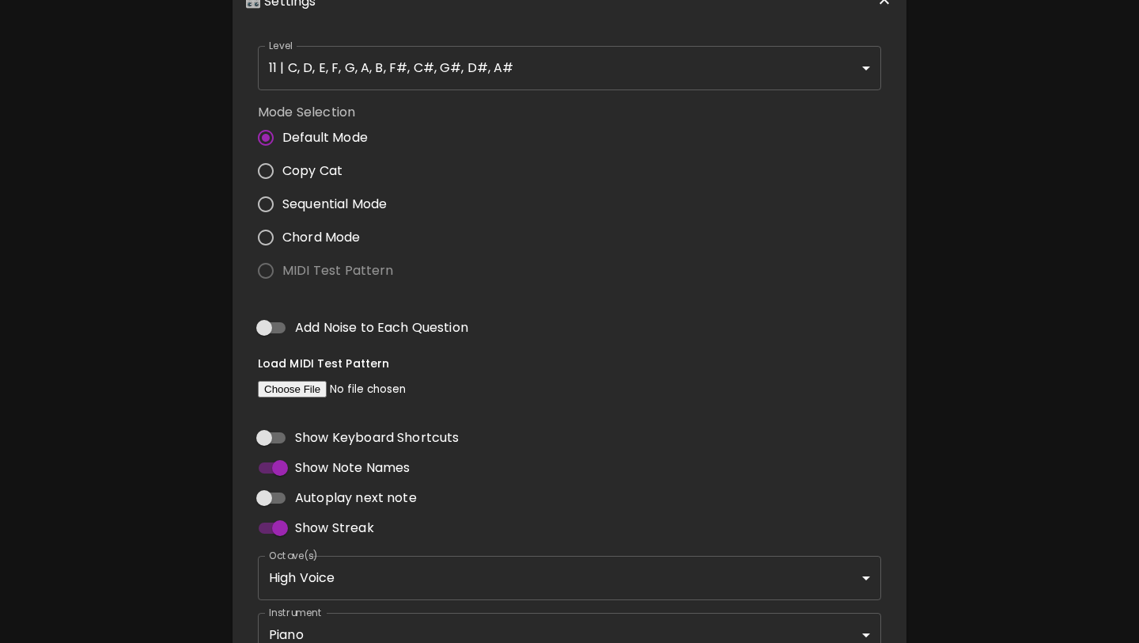
scroll to position [454, 0]
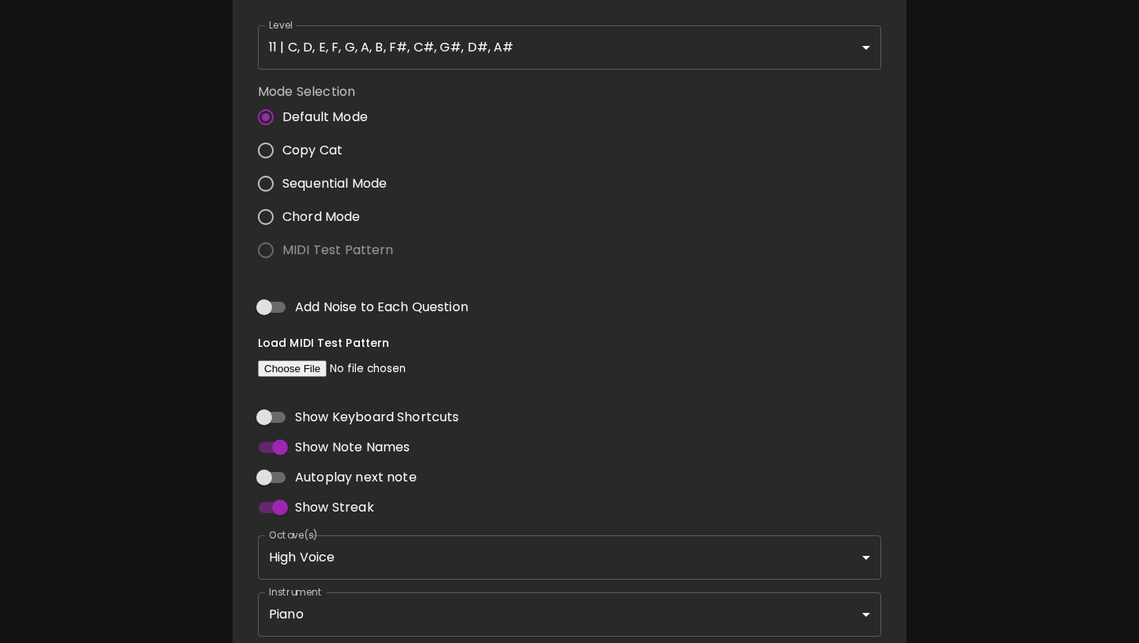
click at [264, 247] on label "MIDI Test Pattern" at bounding box center [321, 249] width 145 height 33
click at [312, 370] on input "file" at bounding box center [365, 368] width 215 height 17
type input "C:\fakepath\bwv988.mid"
click at [271, 248] on input "MIDI Test Pattern" at bounding box center [265, 249] width 33 height 33
radio input "true"
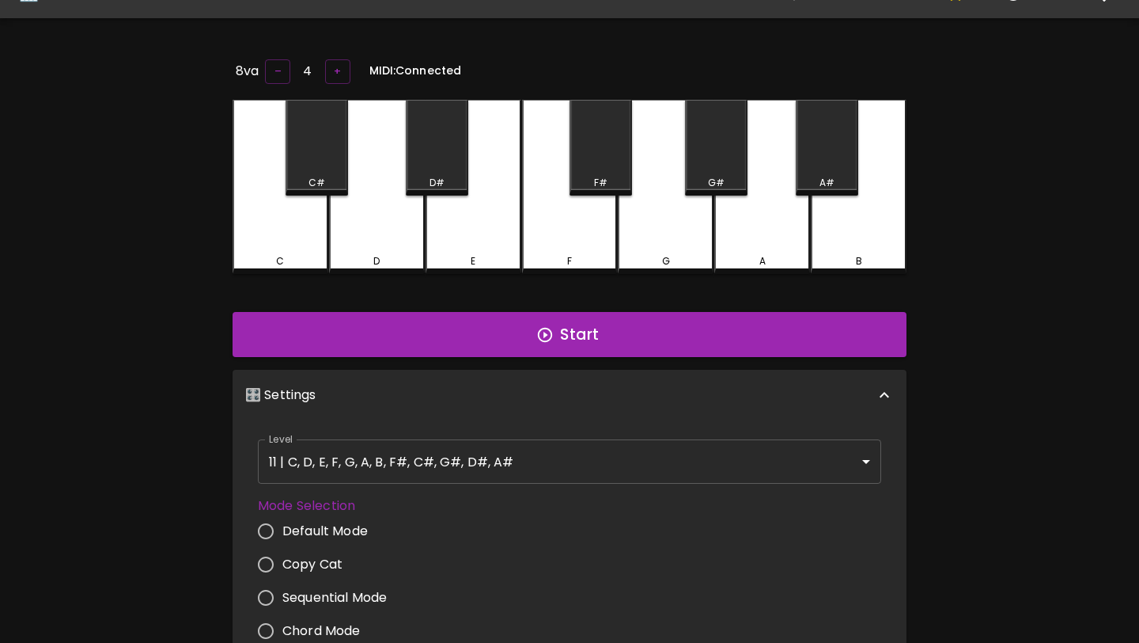
scroll to position [0, 0]
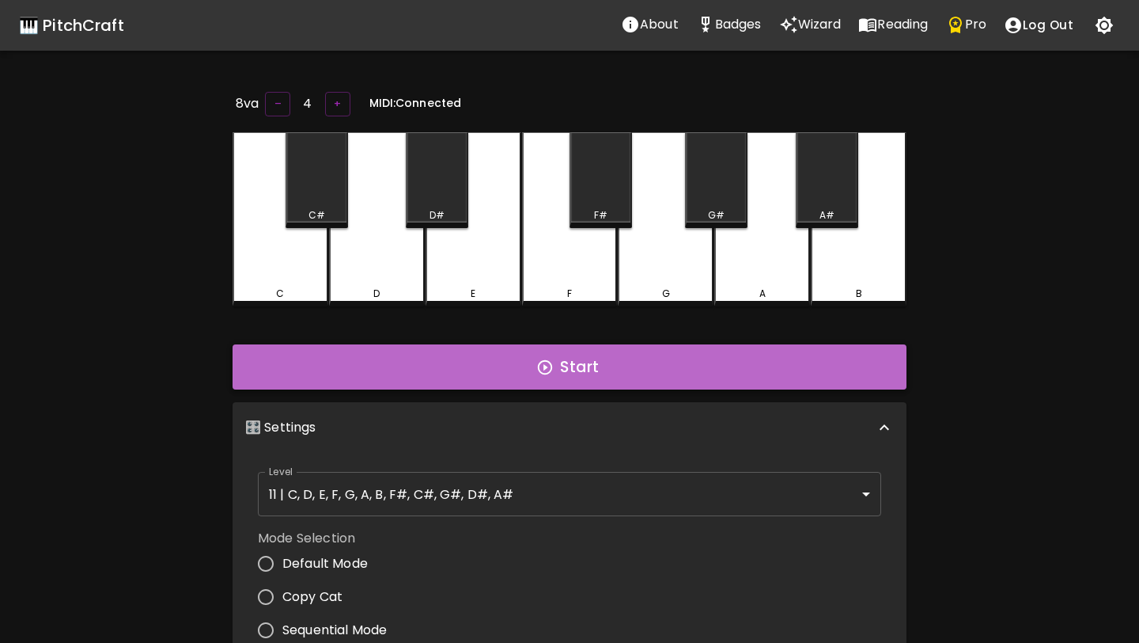
click at [457, 367] on button "Start" at bounding box center [570, 367] width 674 height 46
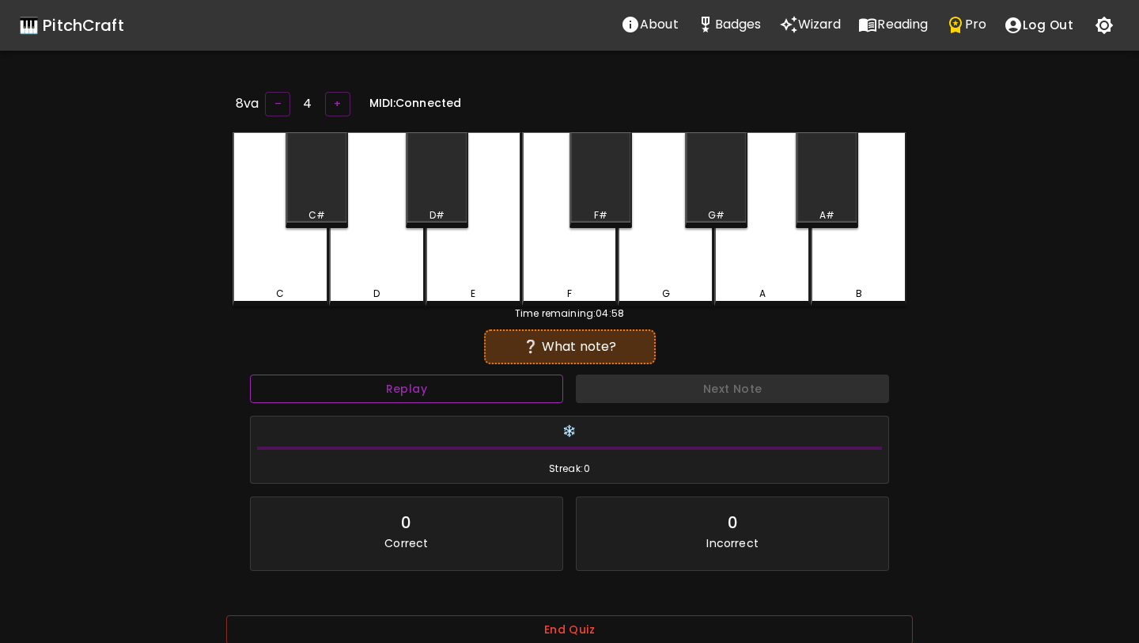
click at [457, 392] on button "Replay" at bounding box center [406, 388] width 313 height 29
click at [332, 97] on button "+" at bounding box center [337, 104] width 25 height 25
click at [332, 97] on button "+" at bounding box center [336, 104] width 25 height 25
click at [274, 108] on button "–" at bounding box center [277, 104] width 25 height 25
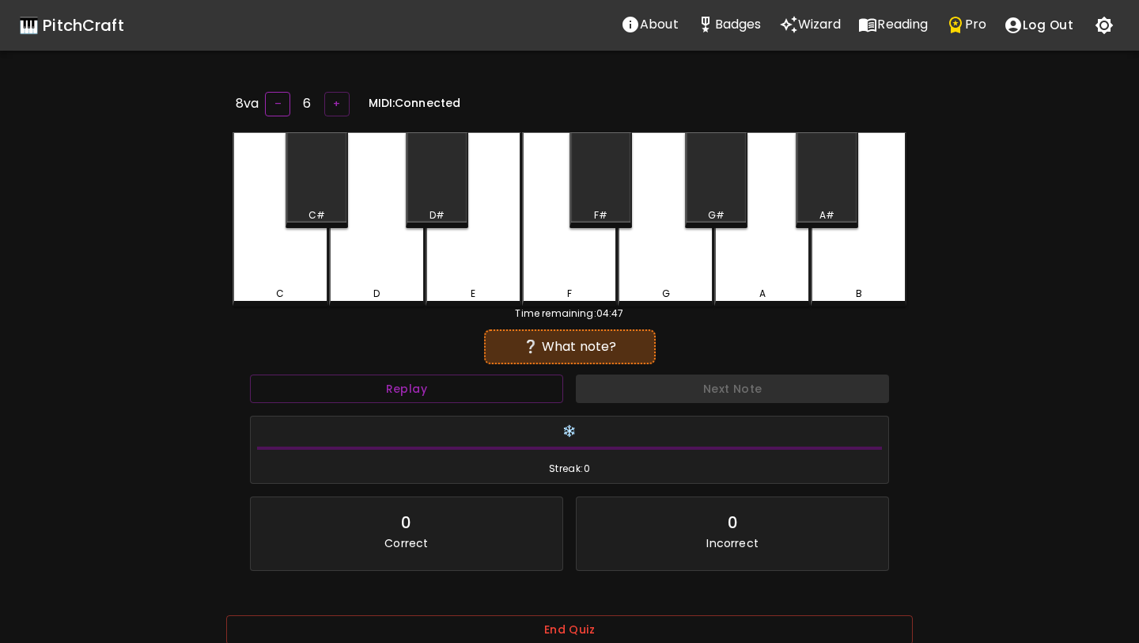
click at [274, 108] on button "–" at bounding box center [277, 104] width 25 height 25
click at [339, 108] on button "+" at bounding box center [337, 104] width 25 height 25
click at [339, 108] on button "+" at bounding box center [336, 104] width 25 height 25
click at [649, 255] on div "G" at bounding box center [666, 219] width 96 height 174
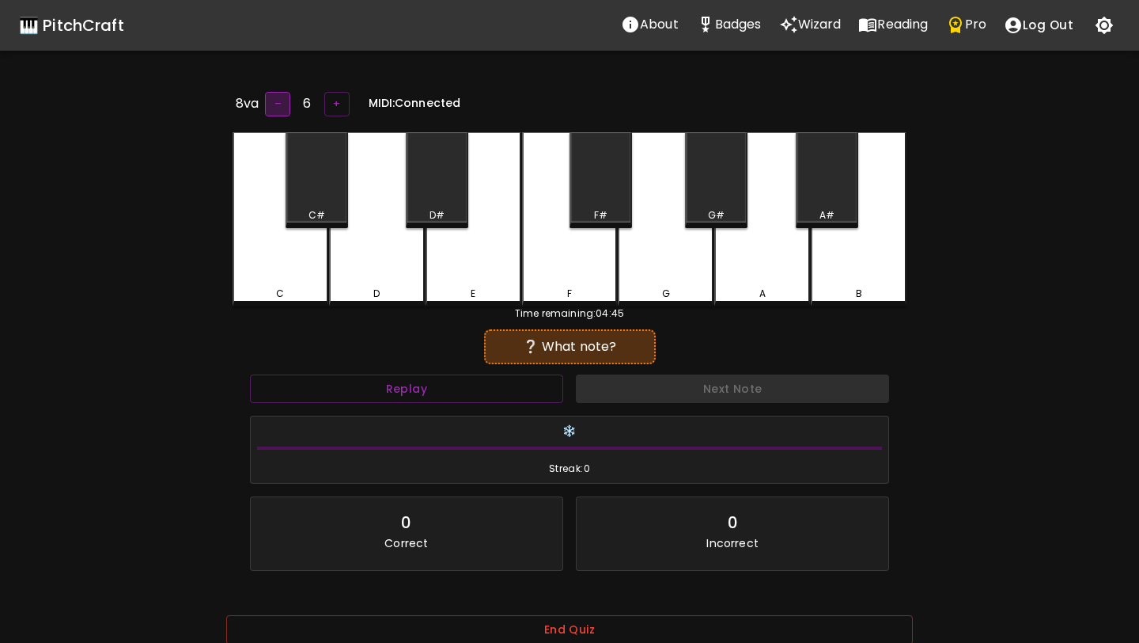
click at [280, 104] on button "–" at bounding box center [277, 104] width 25 height 25
click at [688, 271] on div "G" at bounding box center [666, 219] width 96 height 174
click at [272, 104] on button "–" at bounding box center [277, 104] width 25 height 25
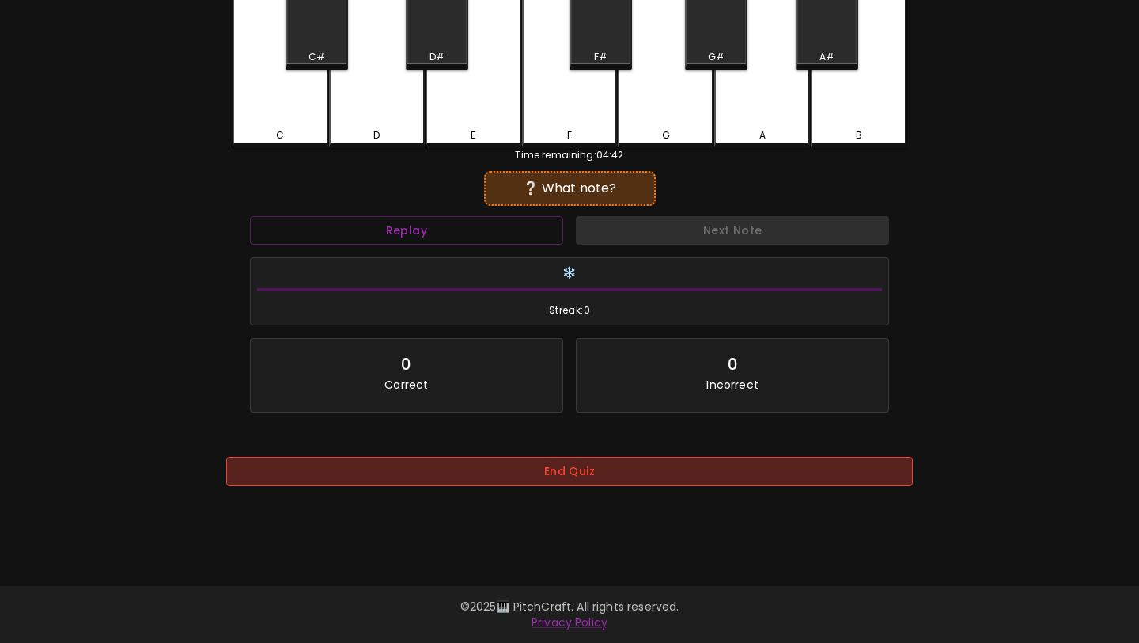
click at [461, 467] on button "End Quiz" at bounding box center [569, 471] width 687 height 29
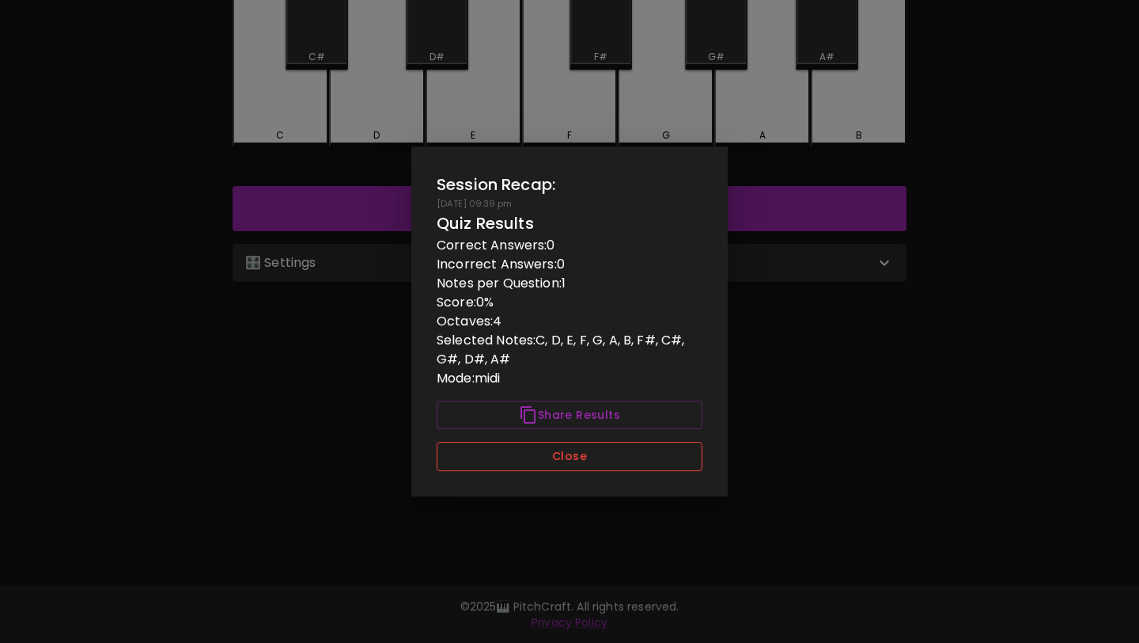
click at [471, 464] on button "Close" at bounding box center [570, 456] width 266 height 29
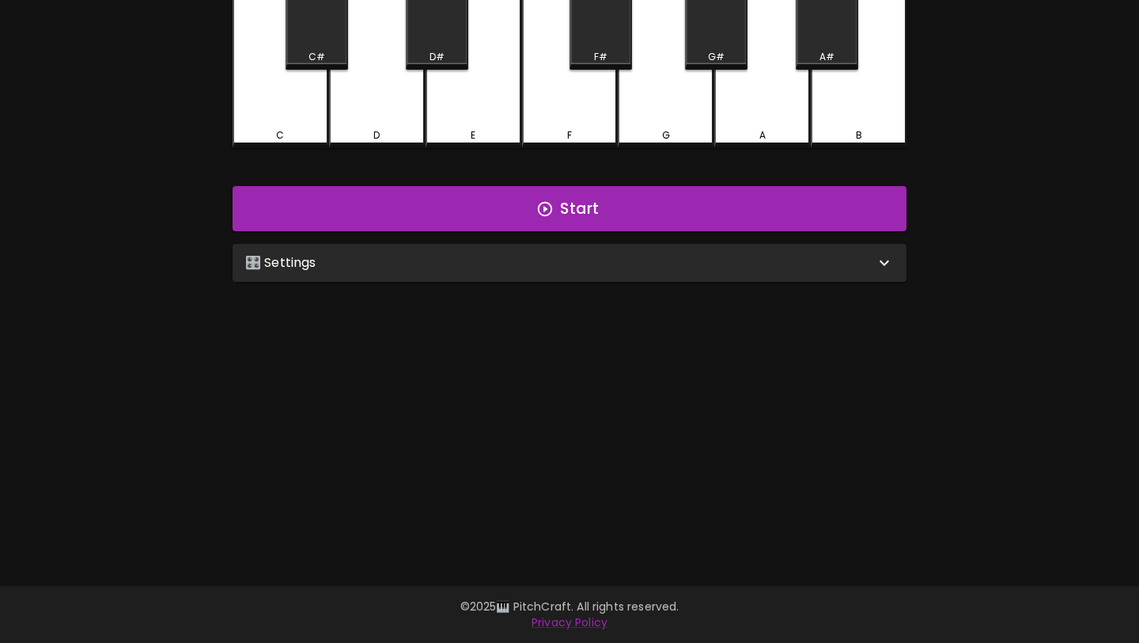
click at [515, 263] on div "🎛️ Settings" at bounding box center [560, 262] width 630 height 19
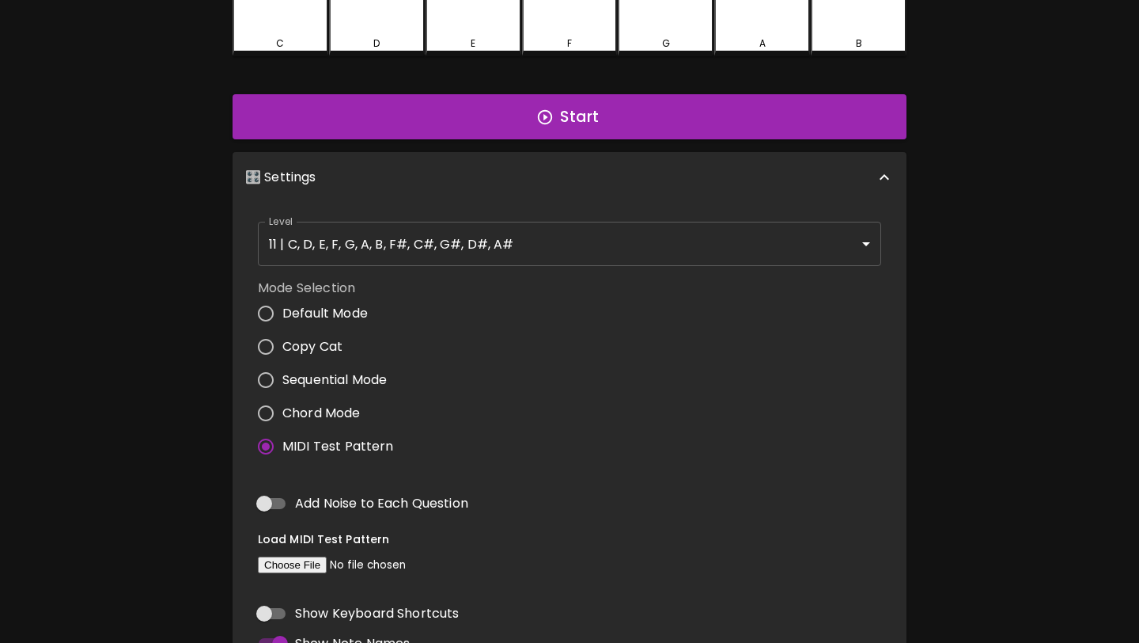
scroll to position [286, 0]
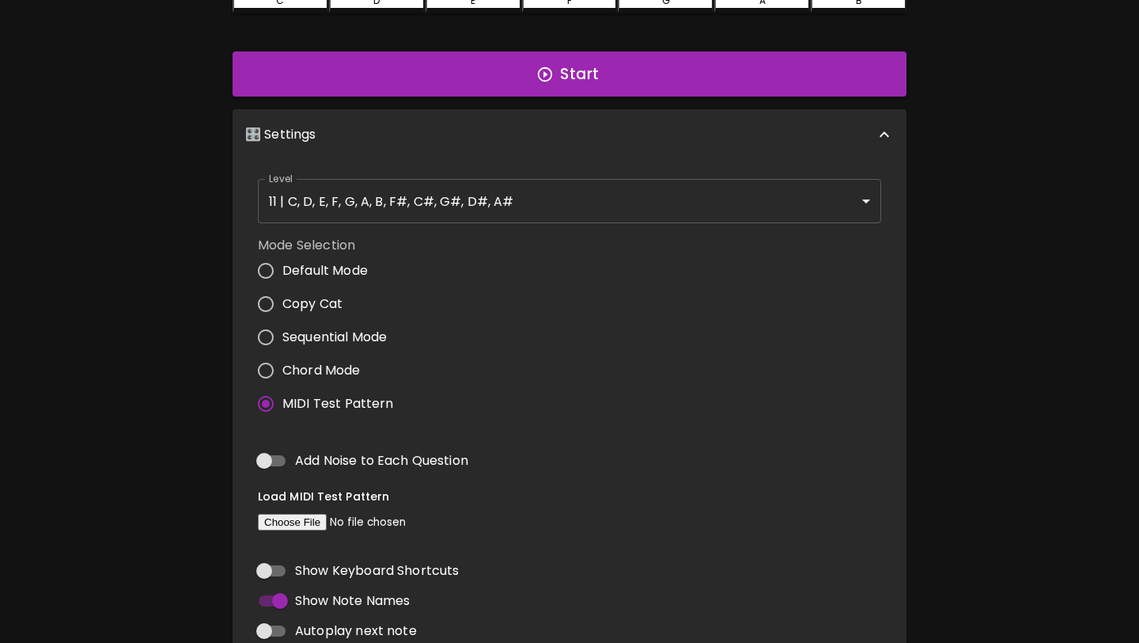
click at [268, 366] on input "Chord Mode" at bounding box center [265, 370] width 33 height 33
radio input "true"
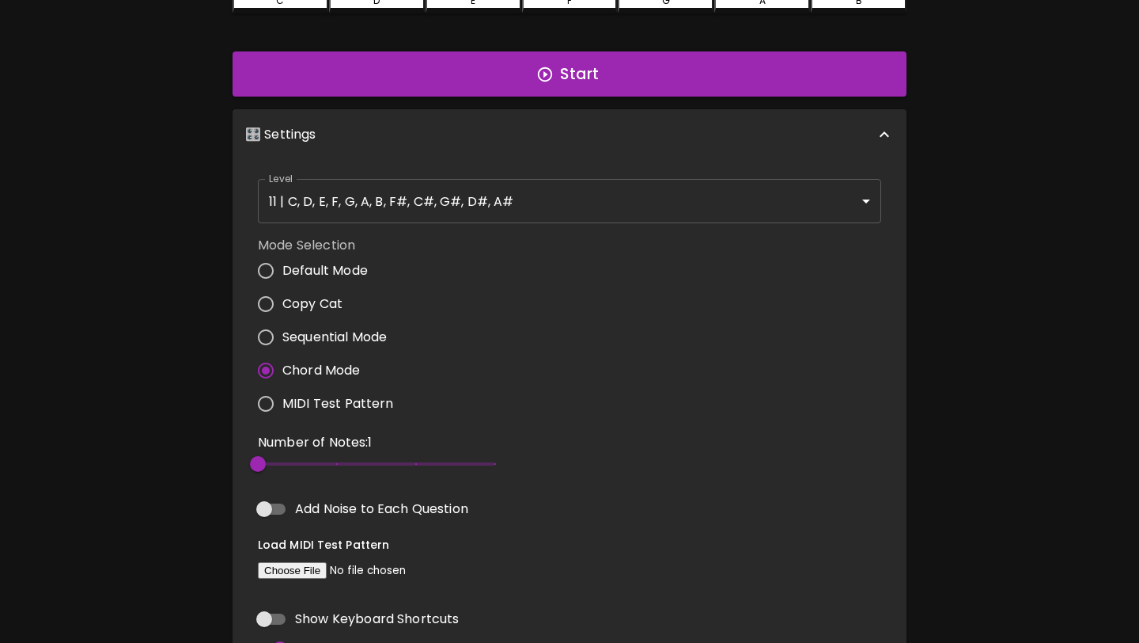
click at [298, 571] on input "file" at bounding box center [365, 570] width 215 height 17
click at [297, 572] on input "file" at bounding box center [365, 570] width 215 height 17
type input "C:\fakepath\BWV786.MID"
click at [269, 402] on input "MIDI Test Pattern" at bounding box center [265, 403] width 33 height 33
radio input "true"
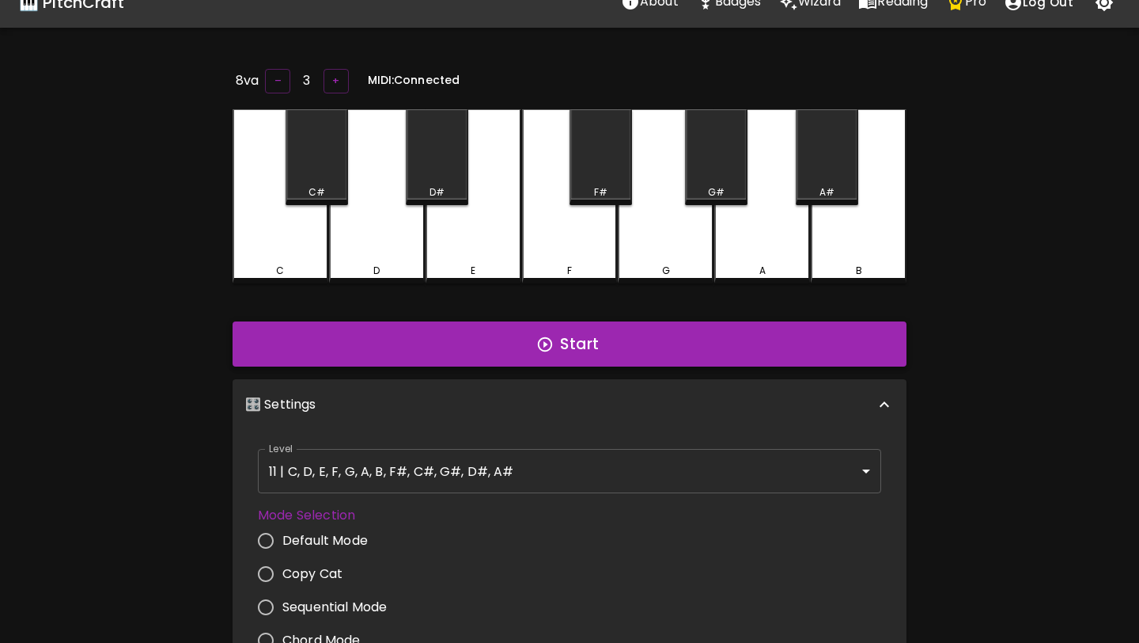
scroll to position [0, 0]
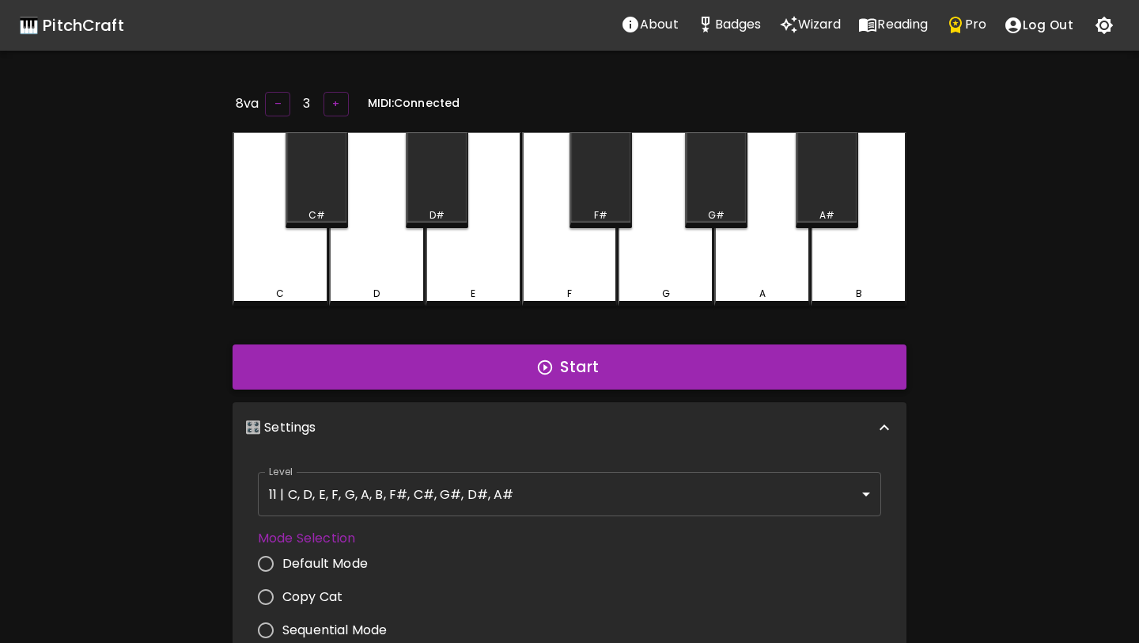
click at [461, 376] on button "Start" at bounding box center [570, 367] width 674 height 46
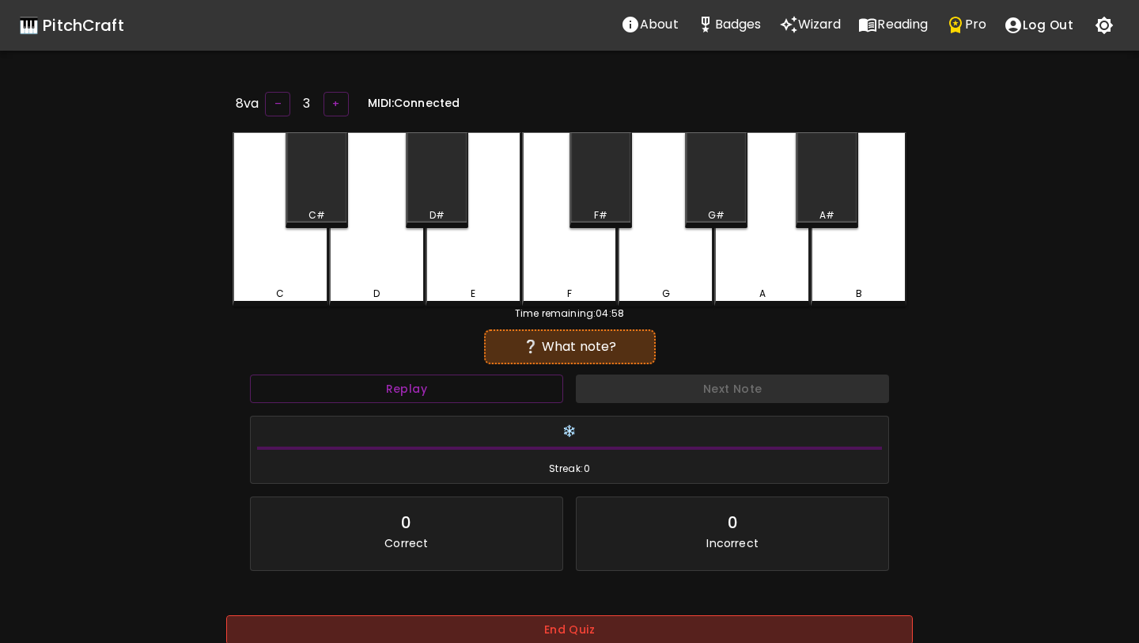
click at [478, 627] on button "End Quiz" at bounding box center [569, 629] width 687 height 29
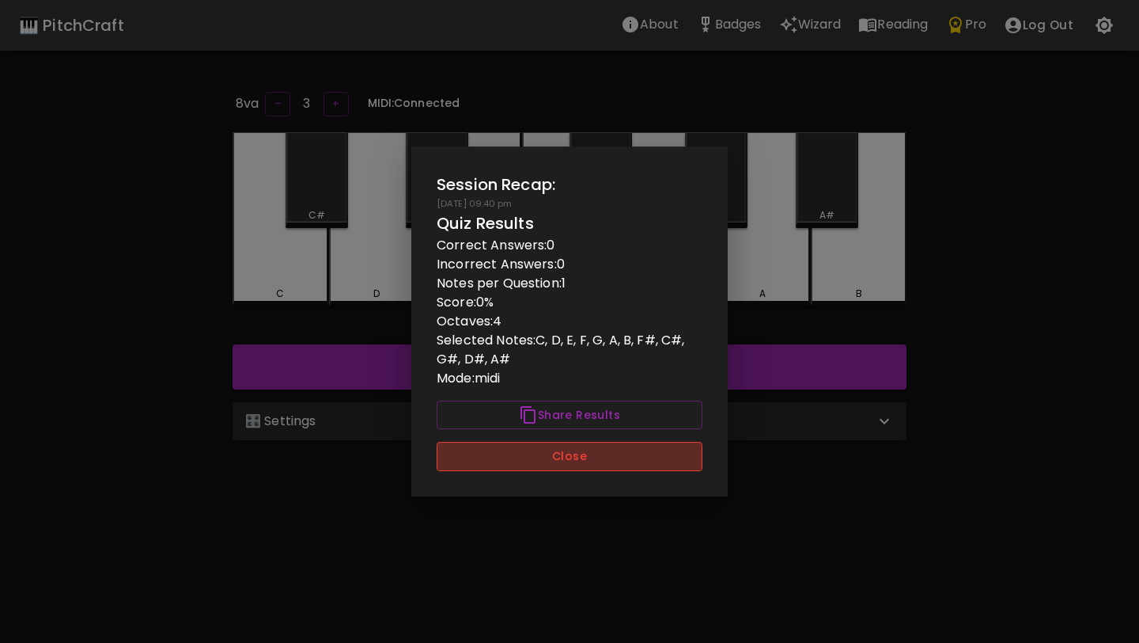
click at [555, 461] on button "Close" at bounding box center [570, 456] width 266 height 29
